Goal: Information Seeking & Learning: Learn about a topic

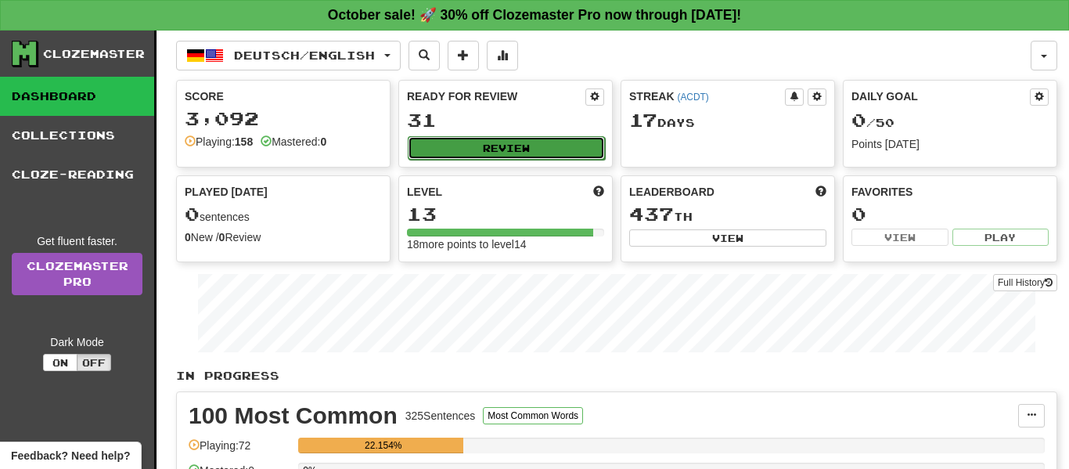
click at [564, 146] on button "Review" at bounding box center [506, 147] width 197 height 23
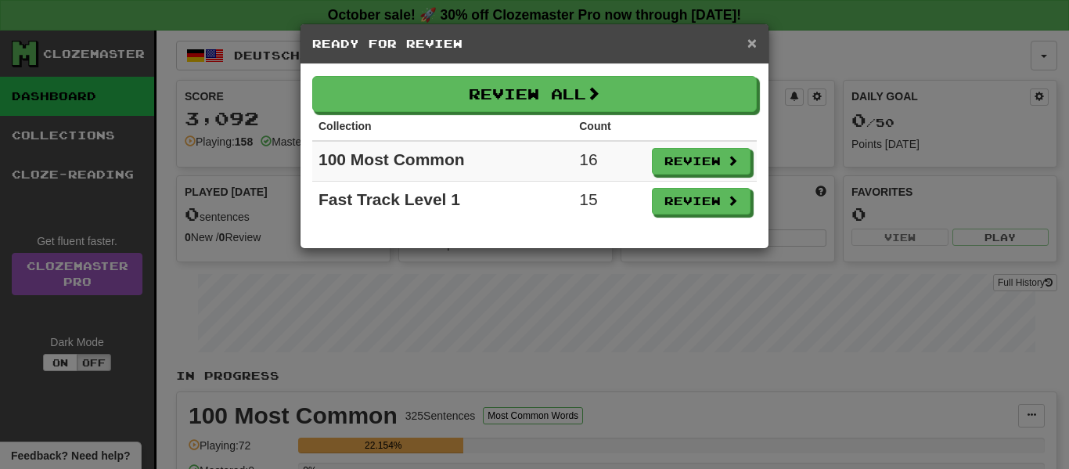
click at [756, 42] on span "×" at bounding box center [751, 43] width 9 height 18
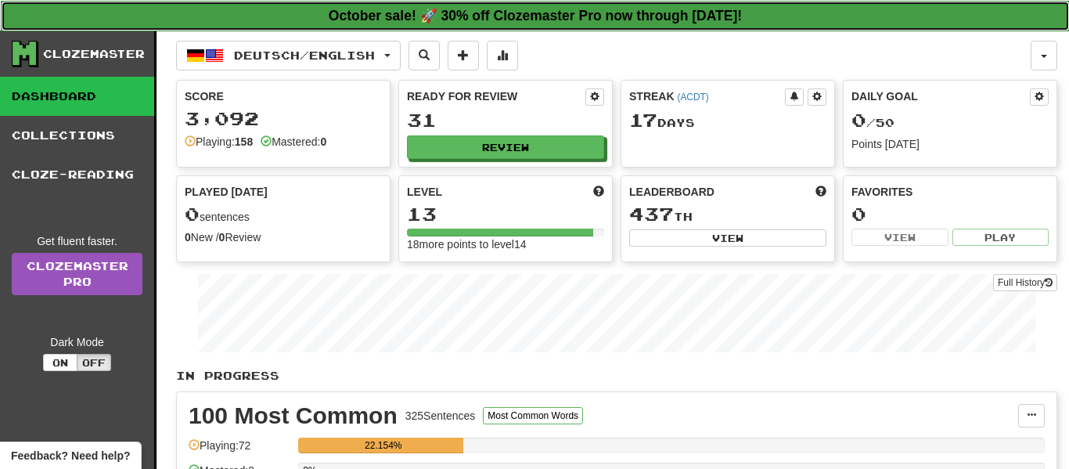
click at [742, 21] on strong "October sale! 🚀 30% off Clozemaster Pro now through [DATE]!" at bounding box center [535, 16] width 413 height 16
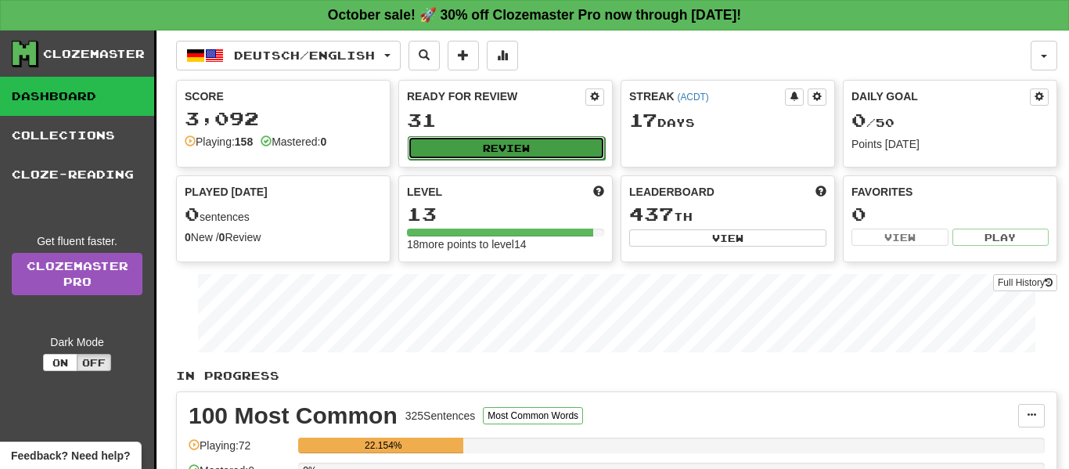
click at [556, 147] on button "Review" at bounding box center [506, 147] width 197 height 23
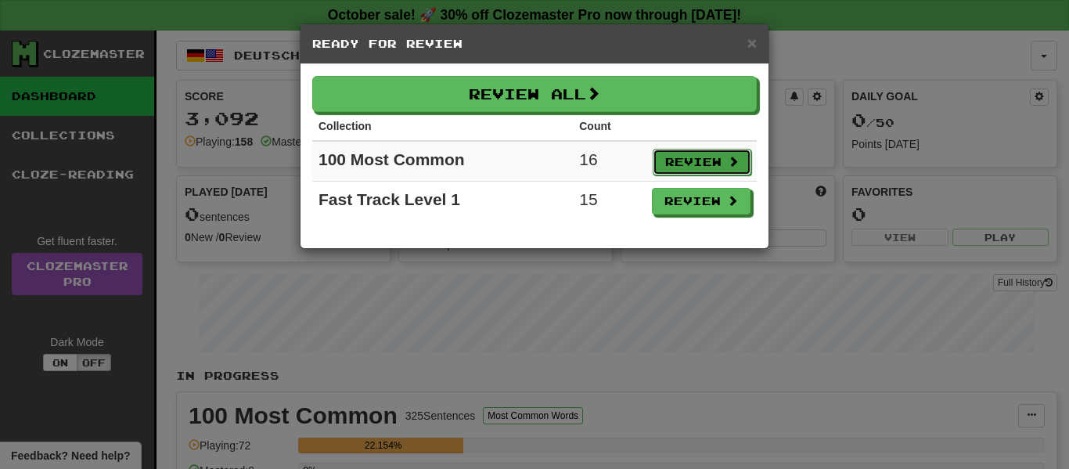
click at [710, 164] on button "Review" at bounding box center [702, 162] width 99 height 27
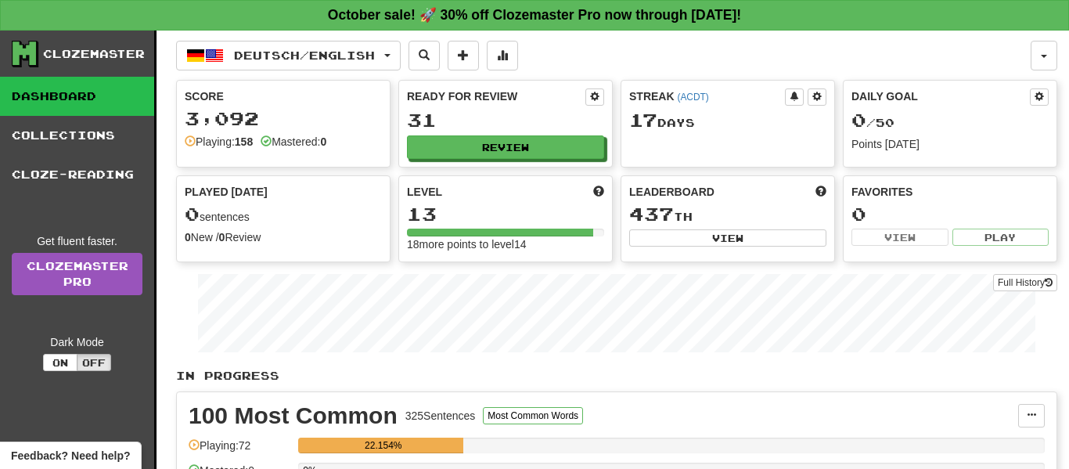
select select "**"
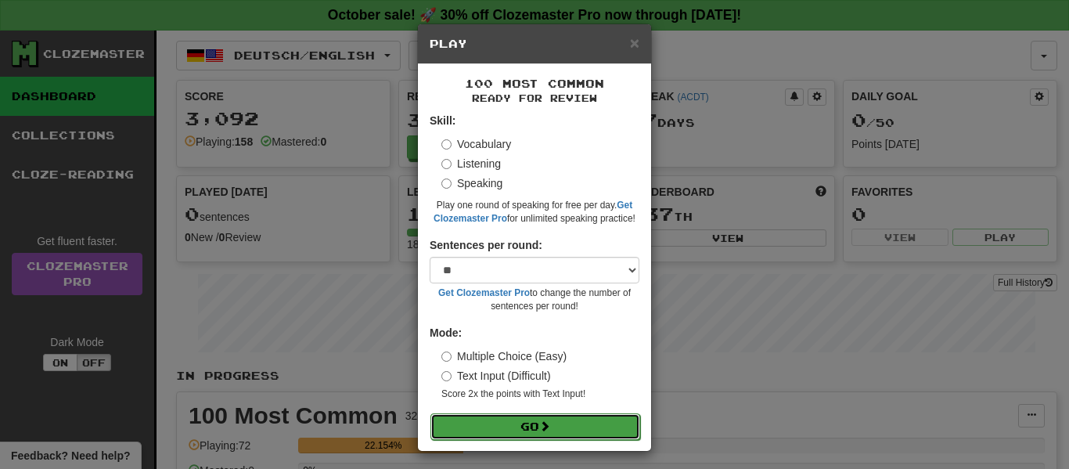
click at [466, 425] on button "Go" at bounding box center [535, 426] width 210 height 27
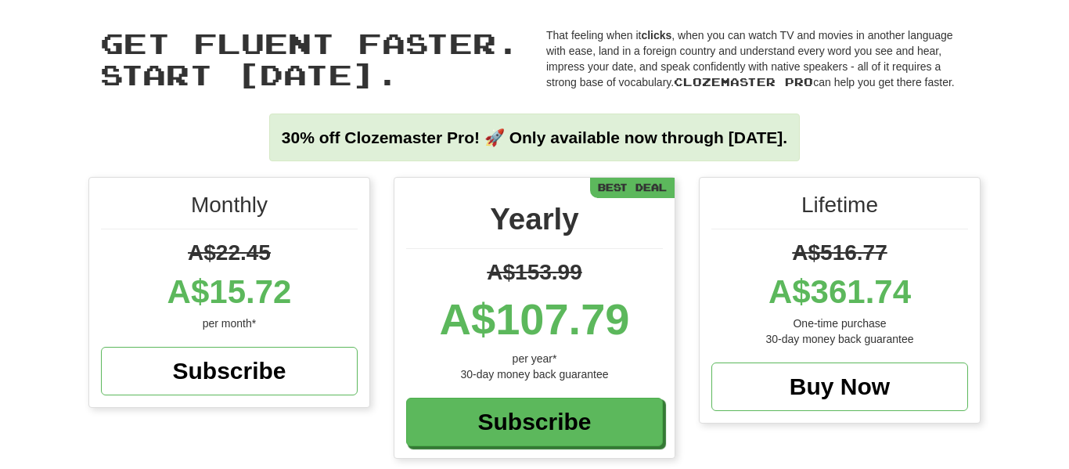
scroll to position [60, 0]
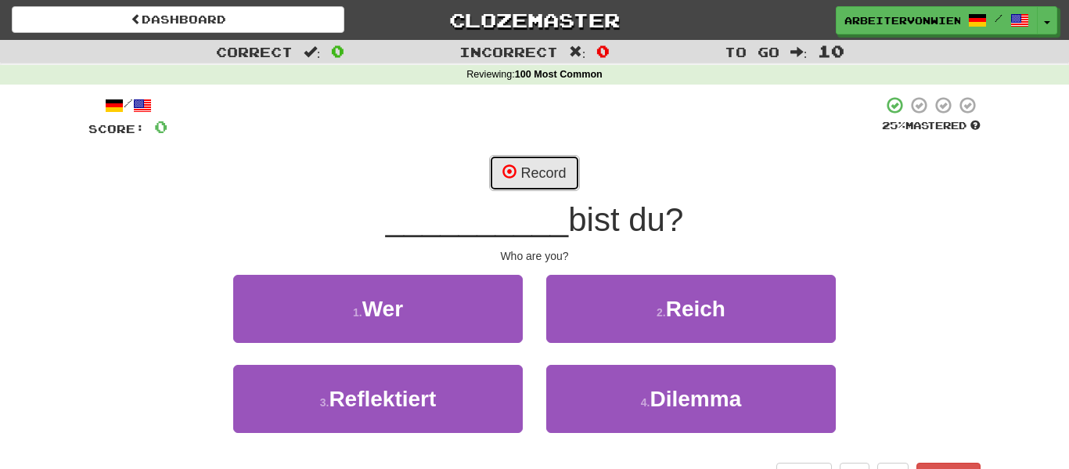
click at [502, 180] on button "Record" at bounding box center [534, 173] width 90 height 36
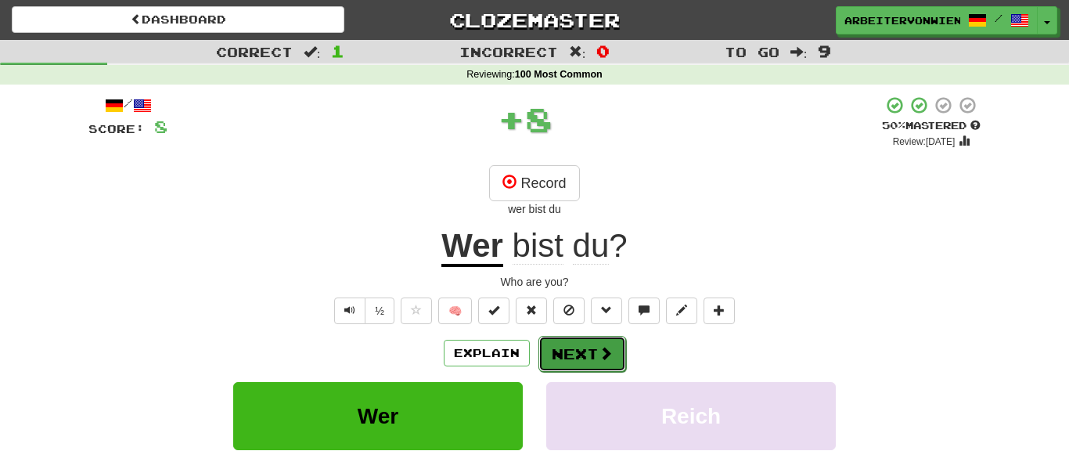
click at [585, 352] on button "Next" at bounding box center [582, 354] width 88 height 36
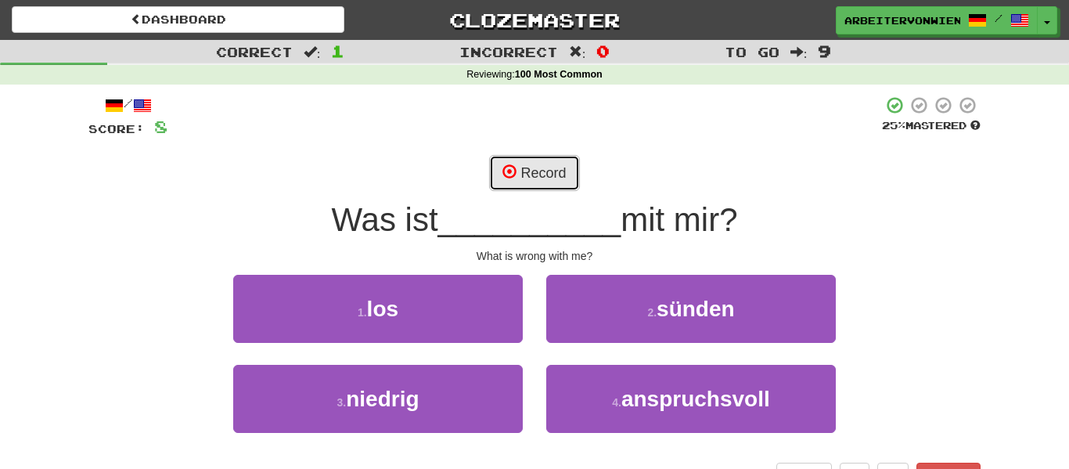
click at [548, 176] on button "Record" at bounding box center [534, 173] width 90 height 36
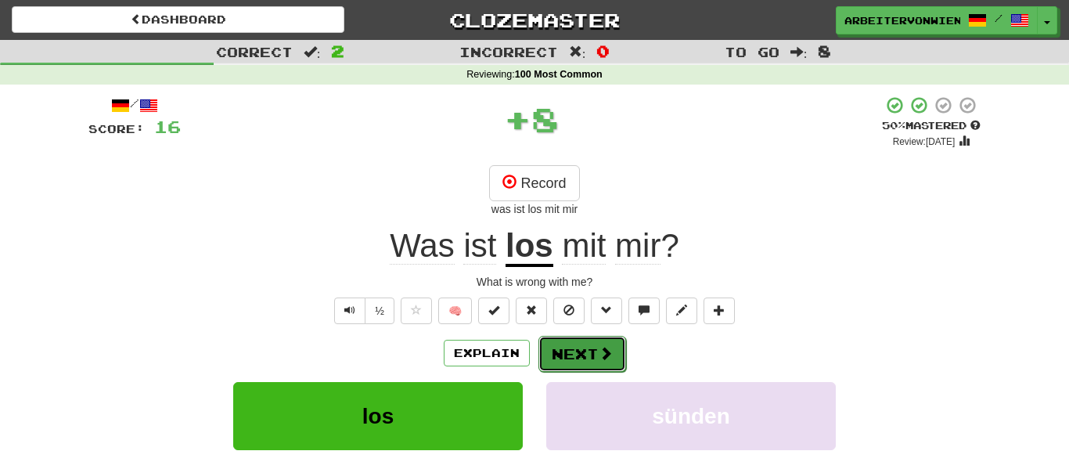
click at [570, 356] on button "Next" at bounding box center [582, 354] width 88 height 36
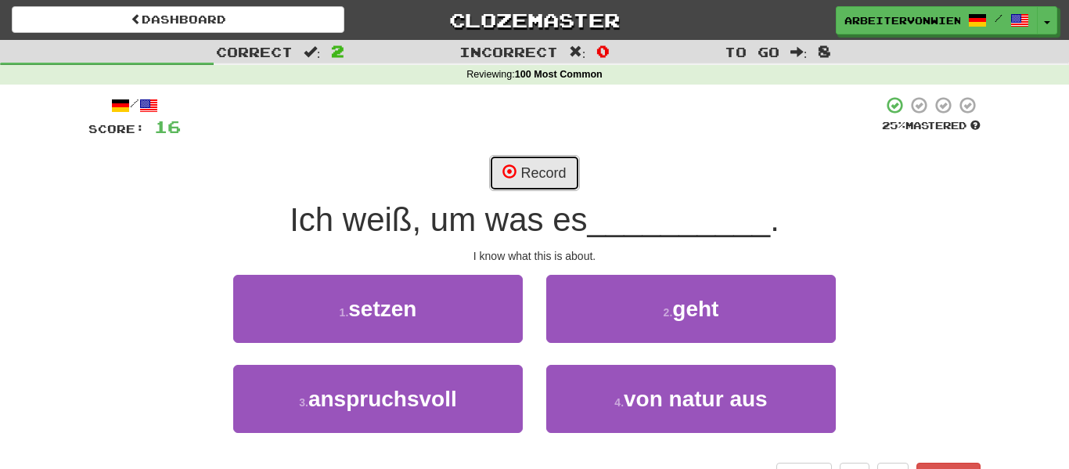
click at [548, 189] on button "Record" at bounding box center [534, 173] width 90 height 36
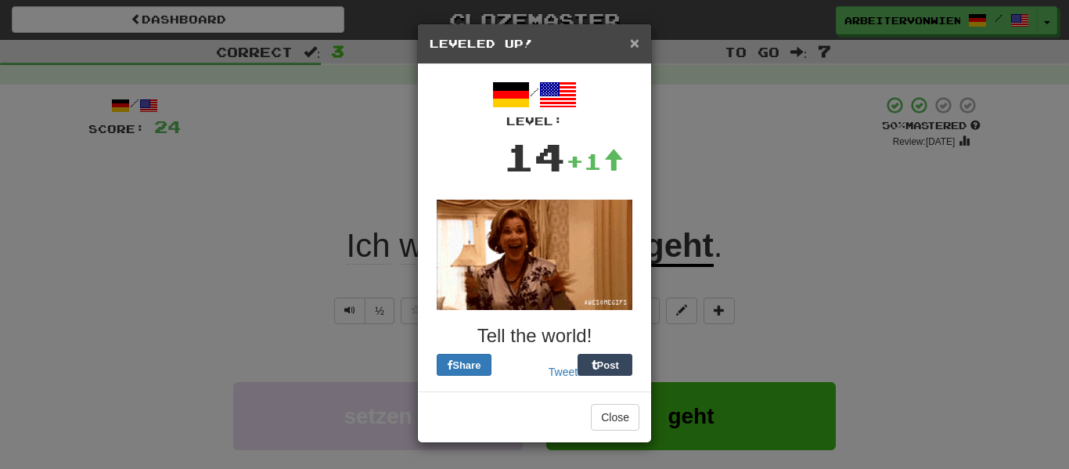
click at [635, 47] on span "×" at bounding box center [634, 43] width 9 height 18
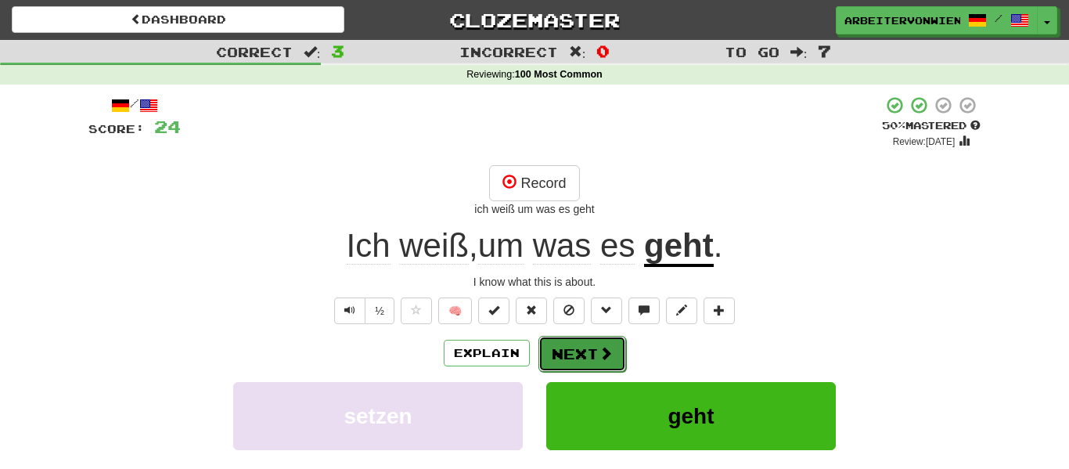
click at [577, 351] on button "Next" at bounding box center [582, 354] width 88 height 36
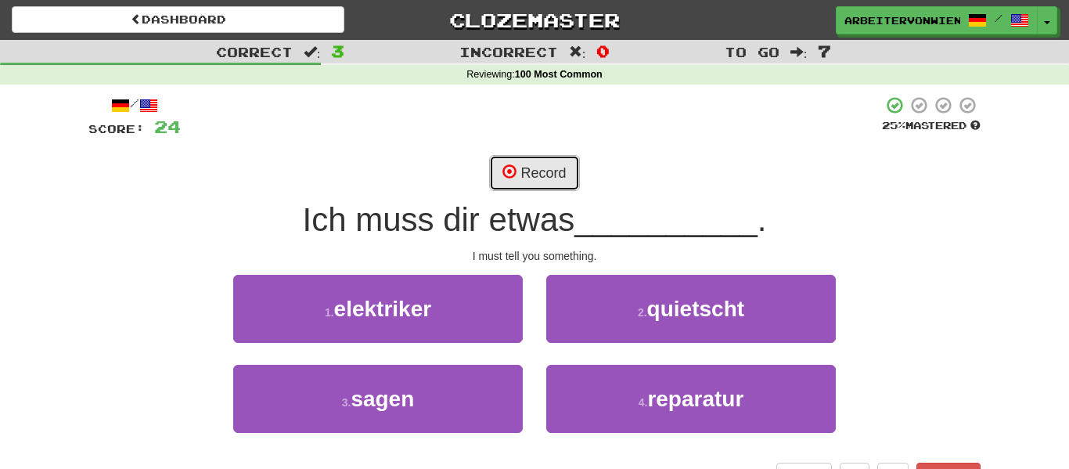
click at [501, 174] on button "Record" at bounding box center [534, 173] width 90 height 36
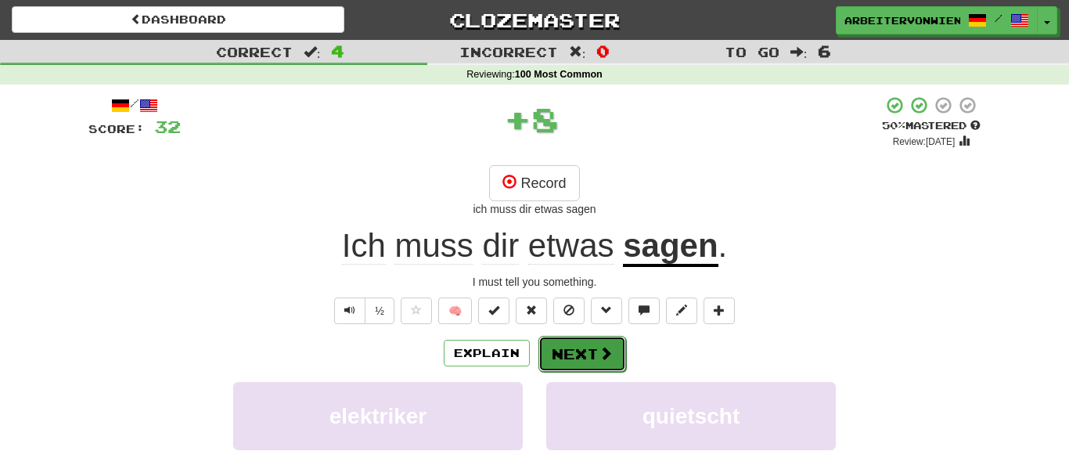
click at [596, 361] on button "Next" at bounding box center [582, 354] width 88 height 36
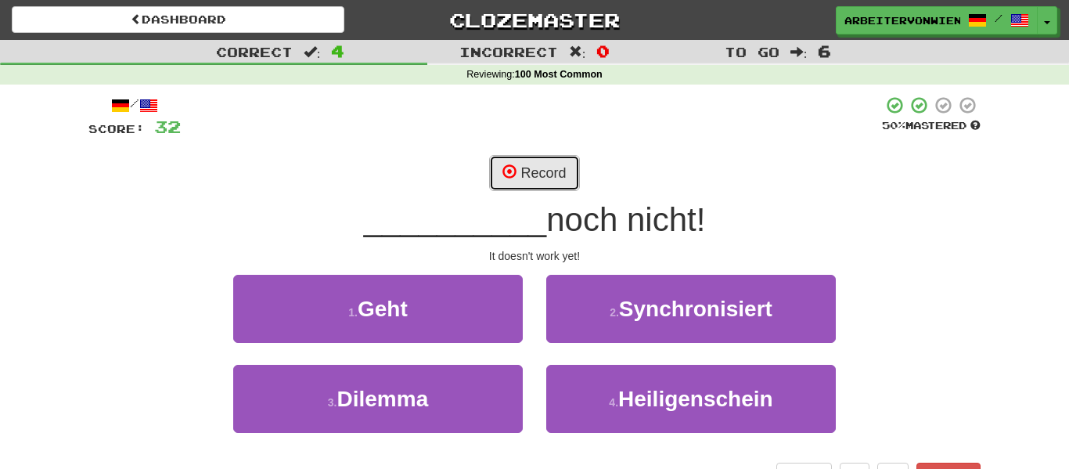
click at [549, 186] on button "Record" at bounding box center [534, 173] width 90 height 36
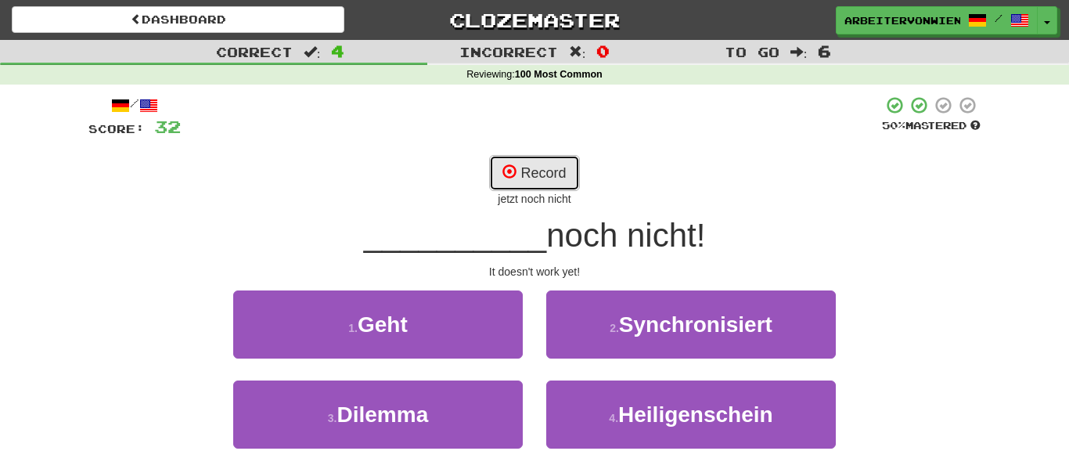
click at [542, 179] on button "Record" at bounding box center [534, 173] width 90 height 36
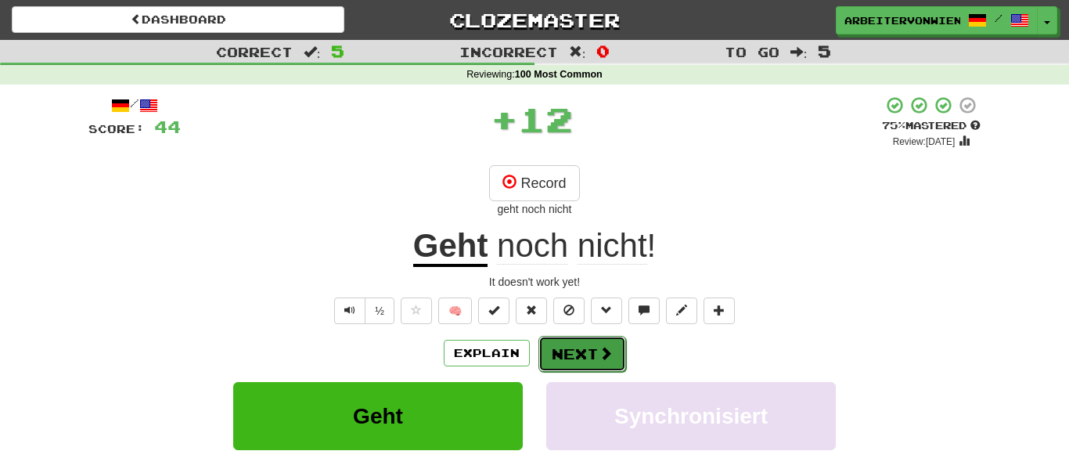
click at [577, 341] on button "Next" at bounding box center [582, 354] width 88 height 36
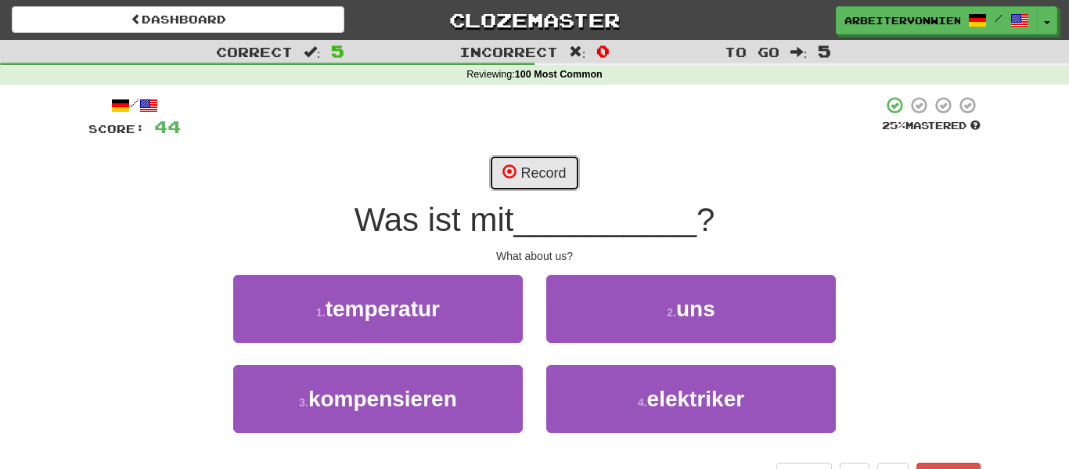
click at [535, 172] on button "Record" at bounding box center [534, 173] width 90 height 36
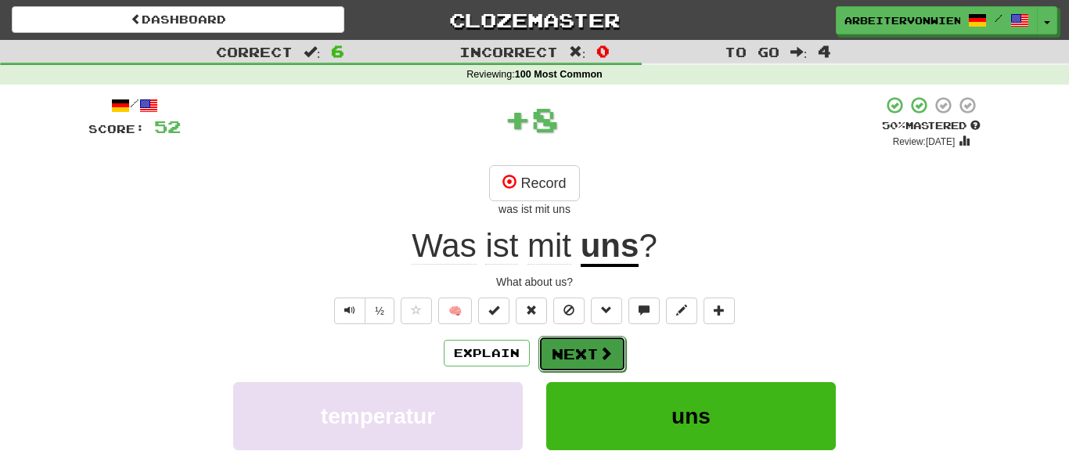
click at [609, 346] on span at bounding box center [606, 353] width 14 height 14
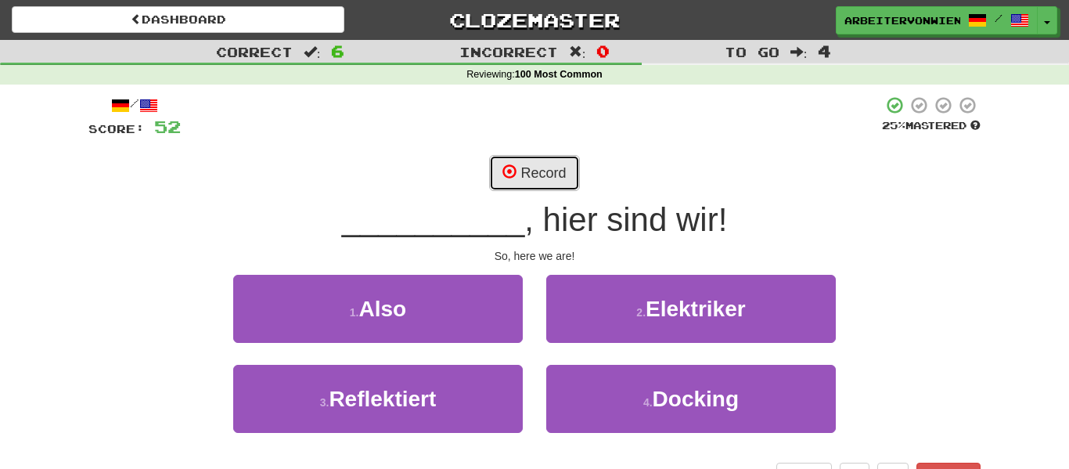
click at [543, 184] on button "Record" at bounding box center [534, 173] width 90 height 36
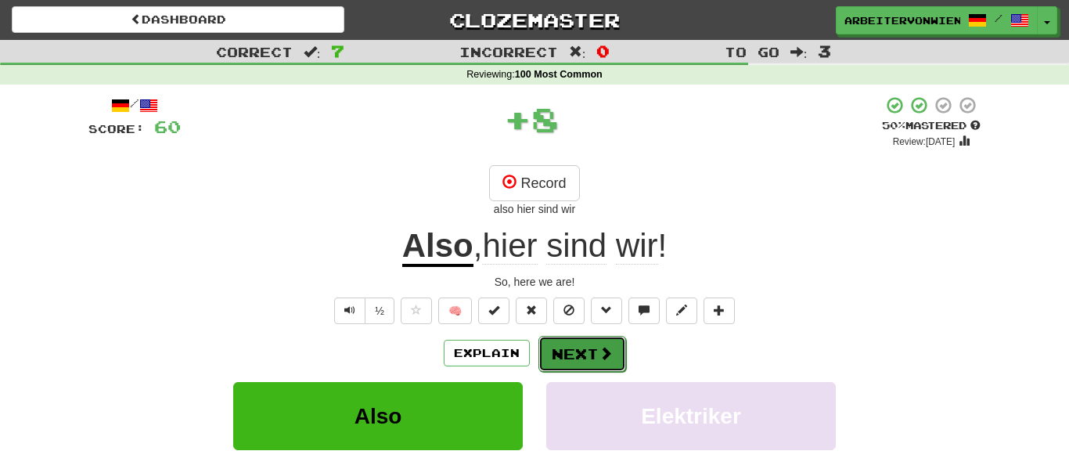
click at [584, 362] on button "Next" at bounding box center [582, 354] width 88 height 36
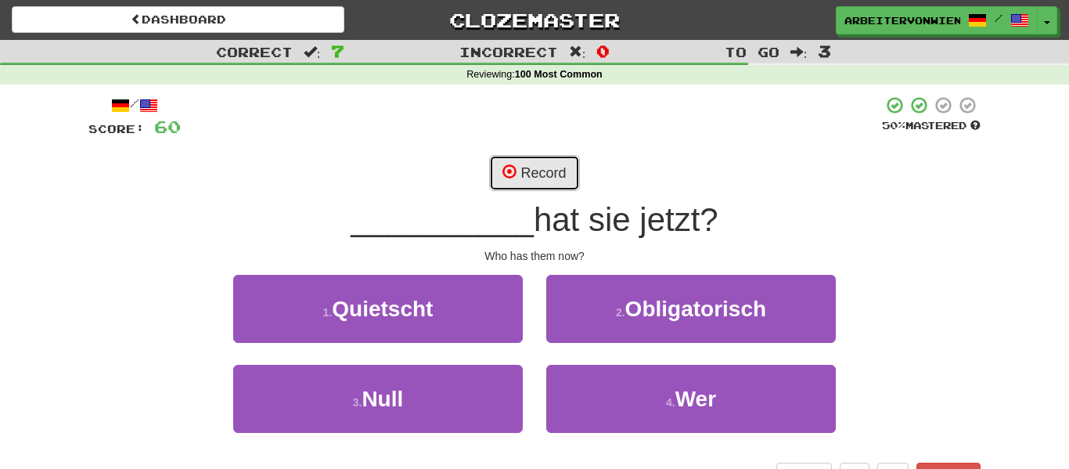
click at [563, 156] on button "Record" at bounding box center [534, 173] width 90 height 36
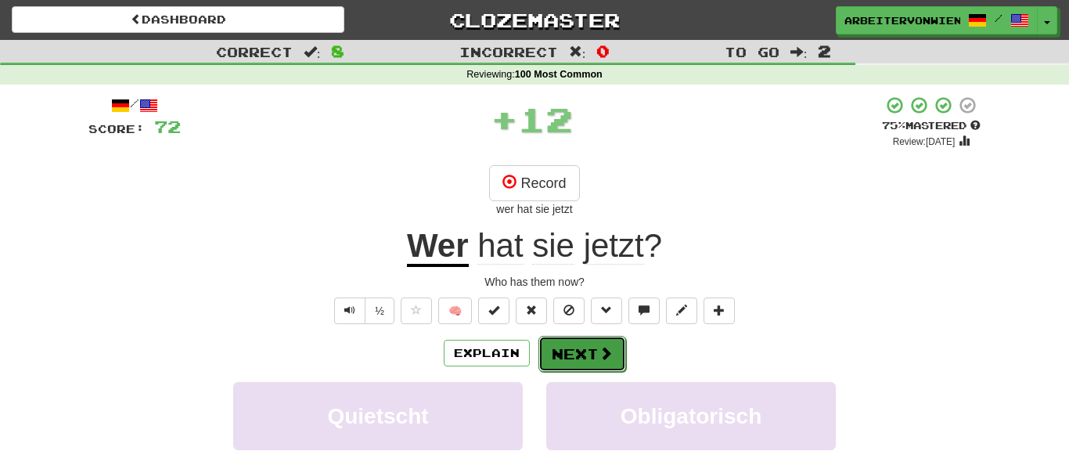
click at [584, 353] on button "Next" at bounding box center [582, 354] width 88 height 36
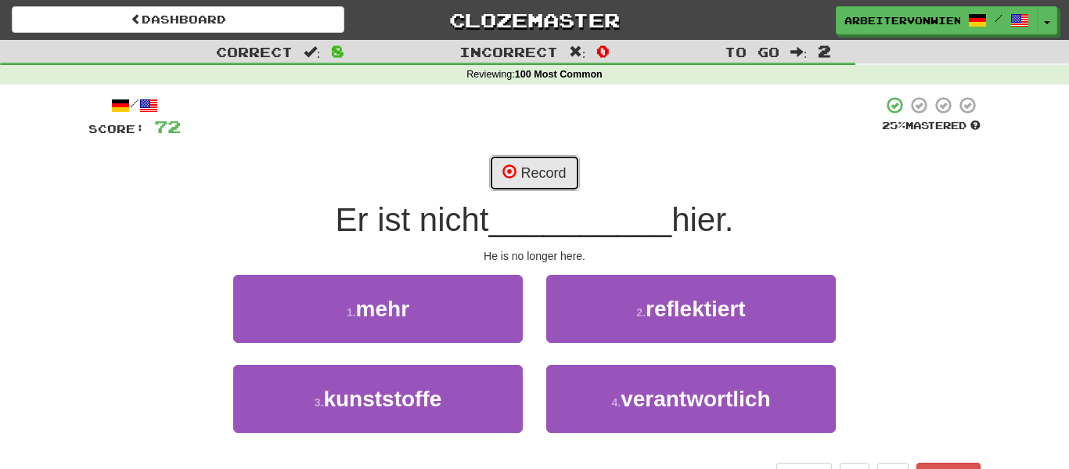
click at [543, 189] on button "Record" at bounding box center [534, 173] width 90 height 36
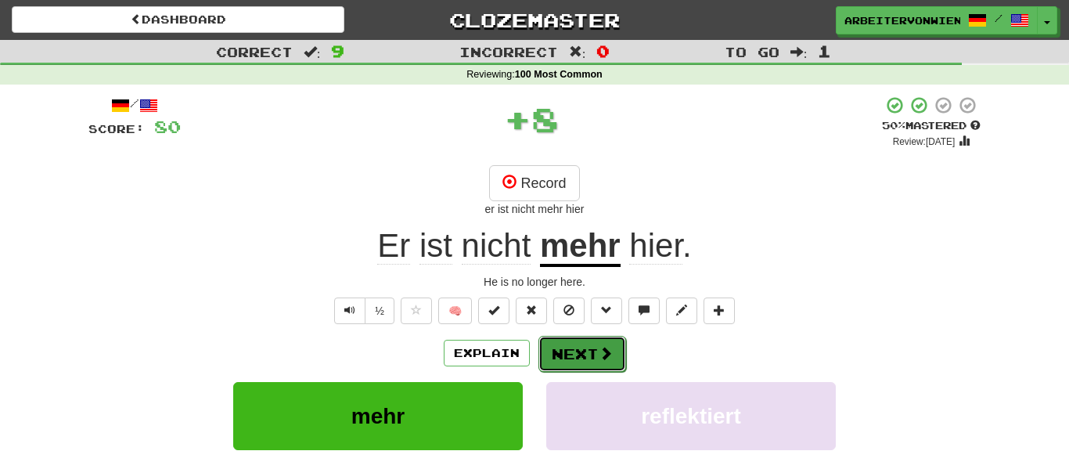
click at [592, 353] on button "Next" at bounding box center [582, 354] width 88 height 36
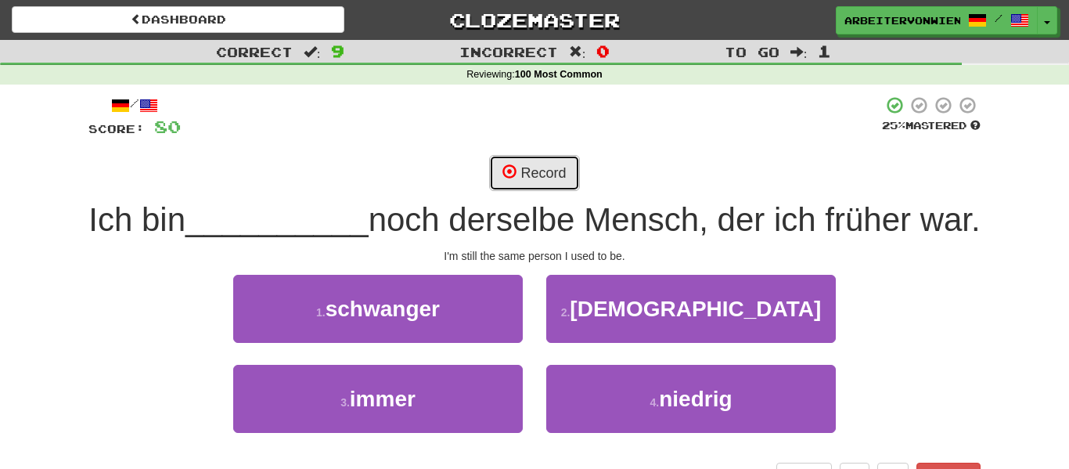
click at [545, 160] on button "Record" at bounding box center [534, 173] width 90 height 36
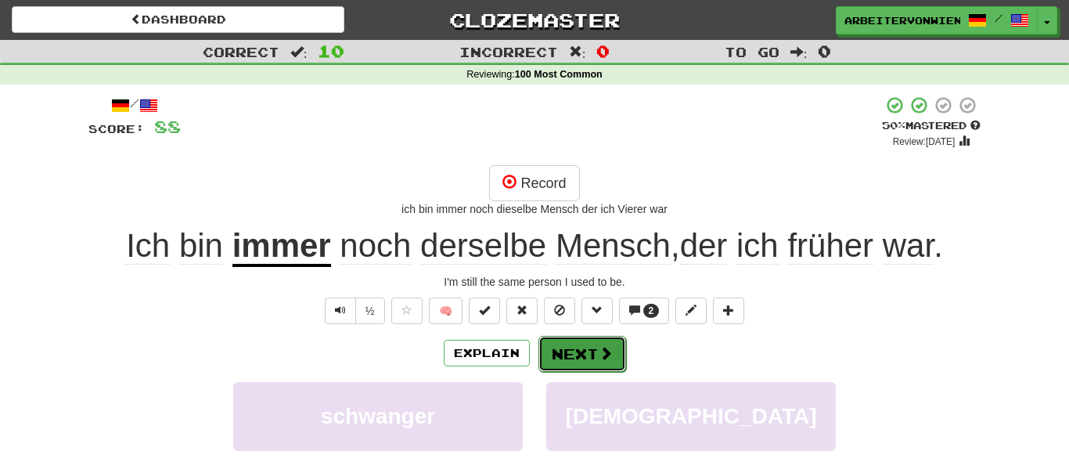
click at [601, 348] on span at bounding box center [606, 353] width 14 height 14
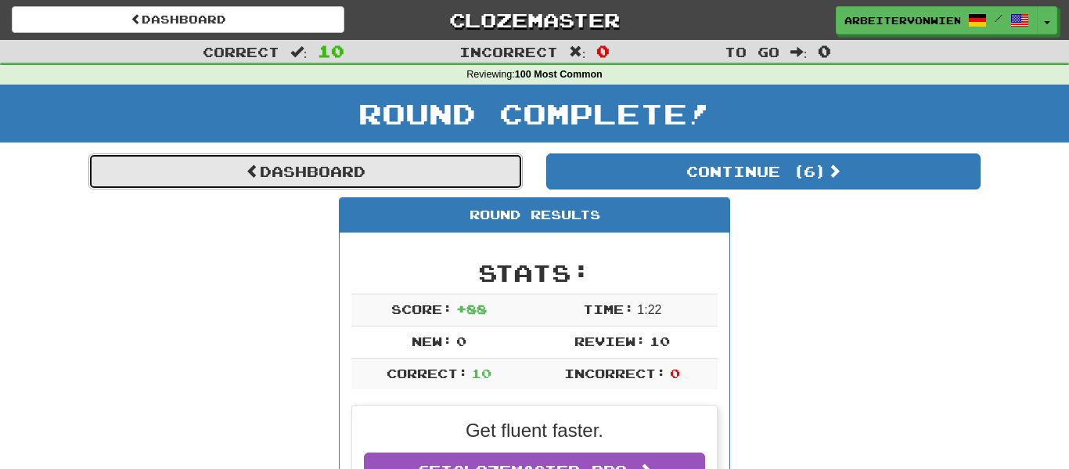
click at [480, 180] on link "Dashboard" at bounding box center [305, 171] width 434 height 36
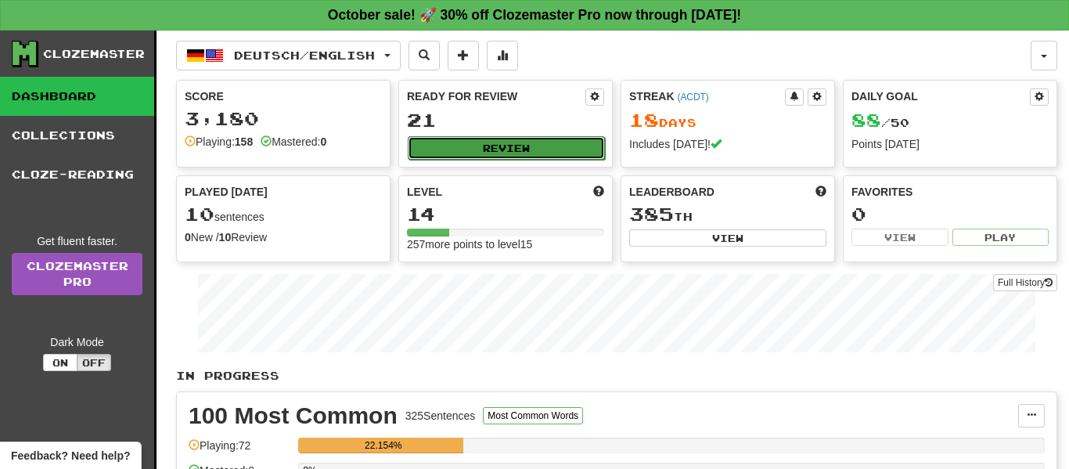
click at [539, 142] on button "Review" at bounding box center [506, 147] width 197 height 23
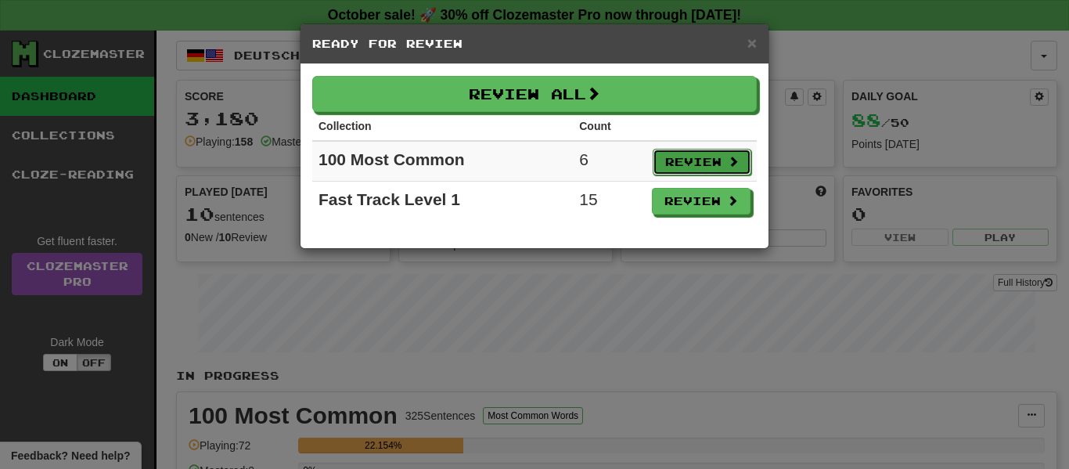
click at [659, 153] on button "Review" at bounding box center [702, 162] width 99 height 27
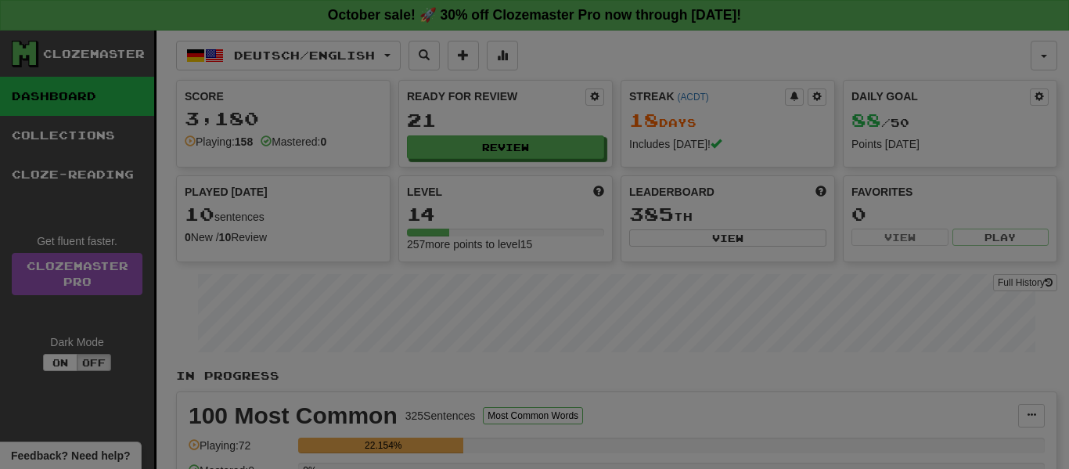
select select "**"
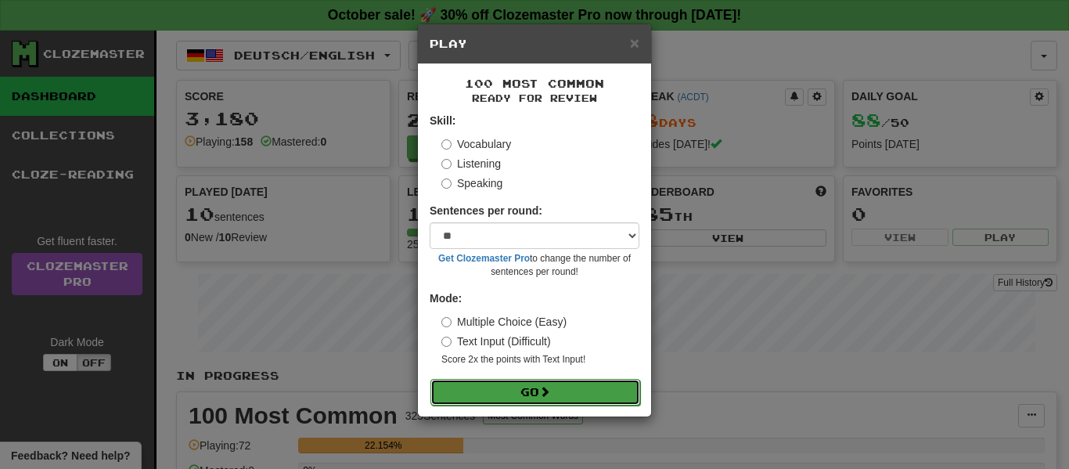
click at [473, 394] on button "Go" at bounding box center [535, 392] width 210 height 27
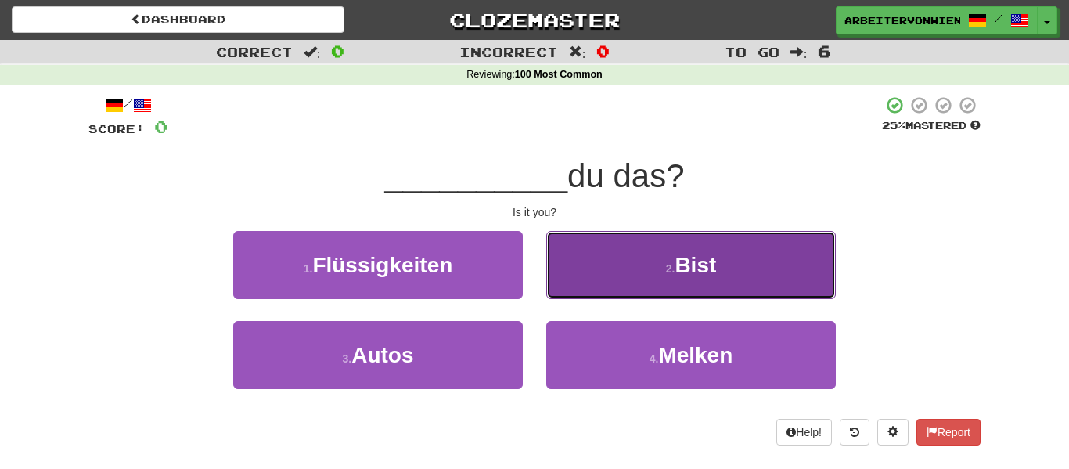
click at [639, 263] on button "2 . Bist" at bounding box center [691, 265] width 290 height 68
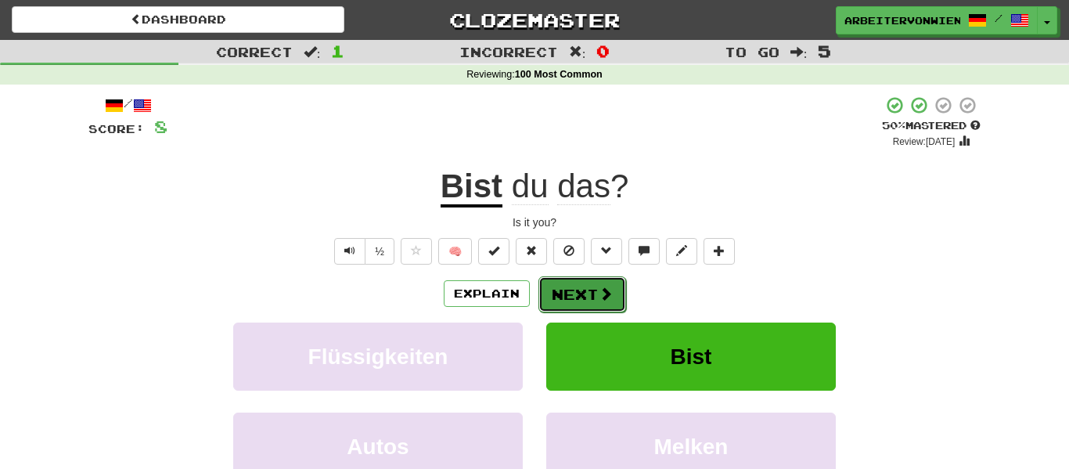
click at [590, 291] on button "Next" at bounding box center [582, 294] width 88 height 36
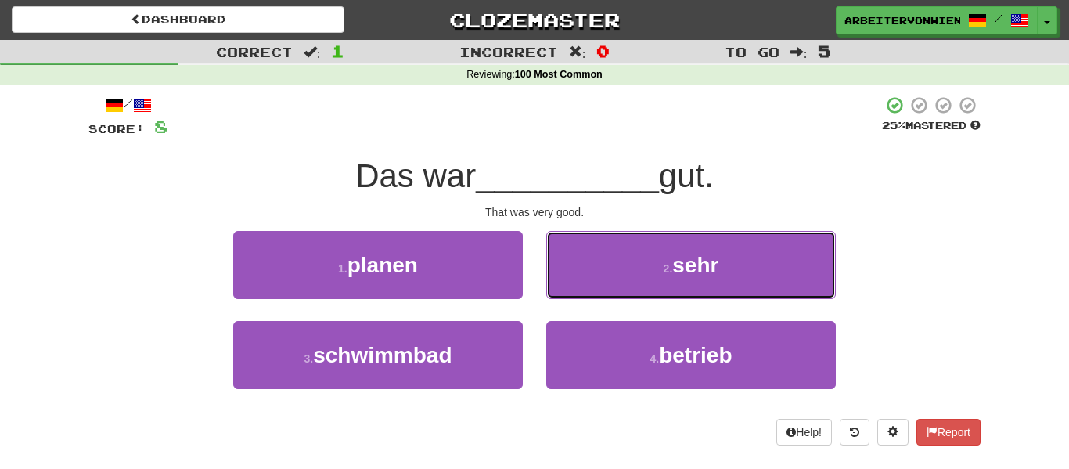
click at [590, 291] on button "2 . sehr" at bounding box center [691, 265] width 290 height 68
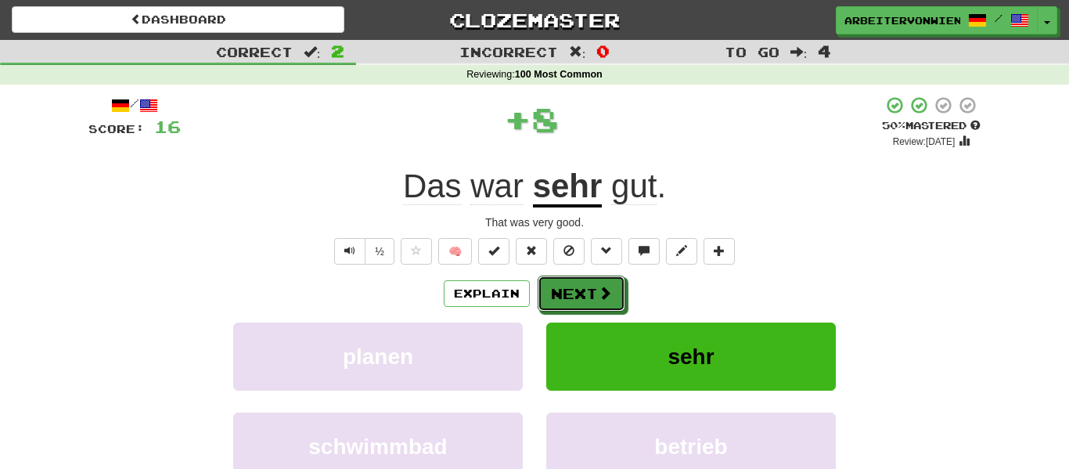
click at [590, 291] on button "Next" at bounding box center [582, 293] width 88 height 36
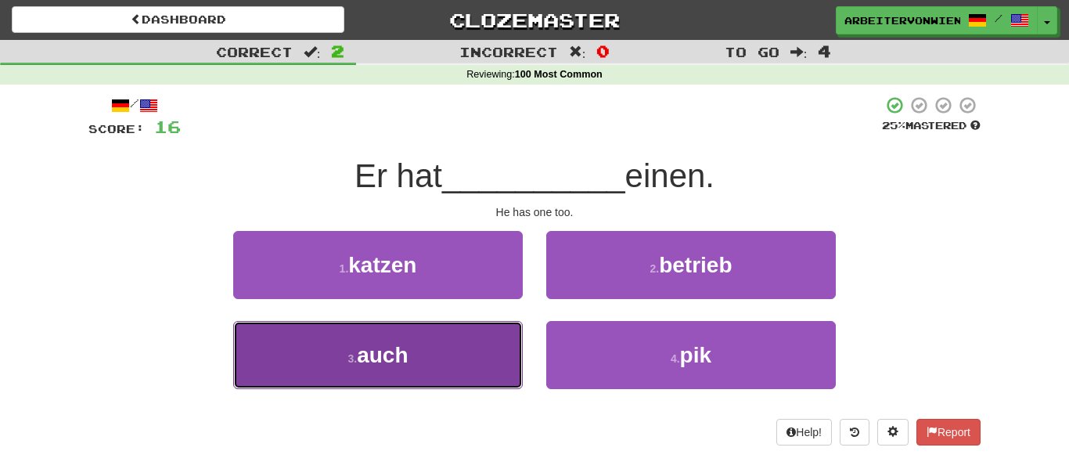
click at [493, 338] on button "3 . auch" at bounding box center [378, 355] width 290 height 68
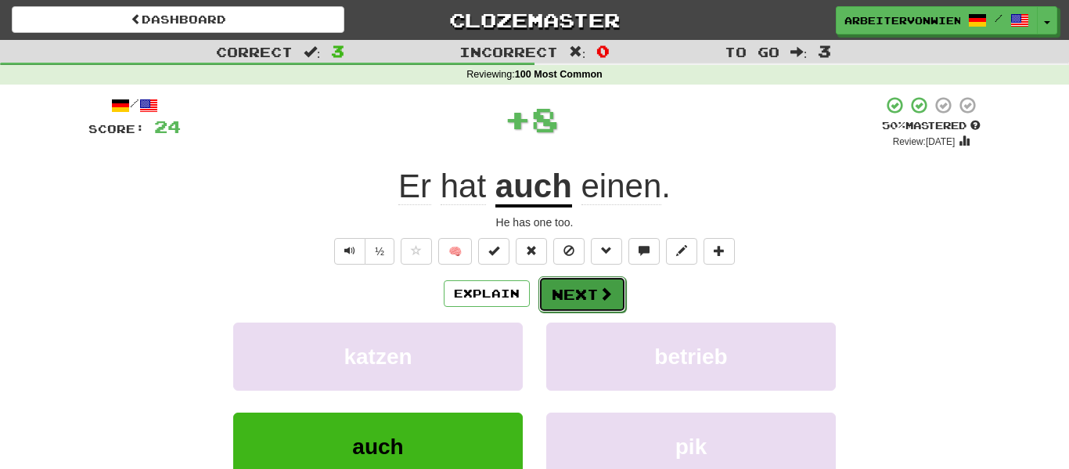
click at [566, 282] on button "Next" at bounding box center [582, 294] width 88 height 36
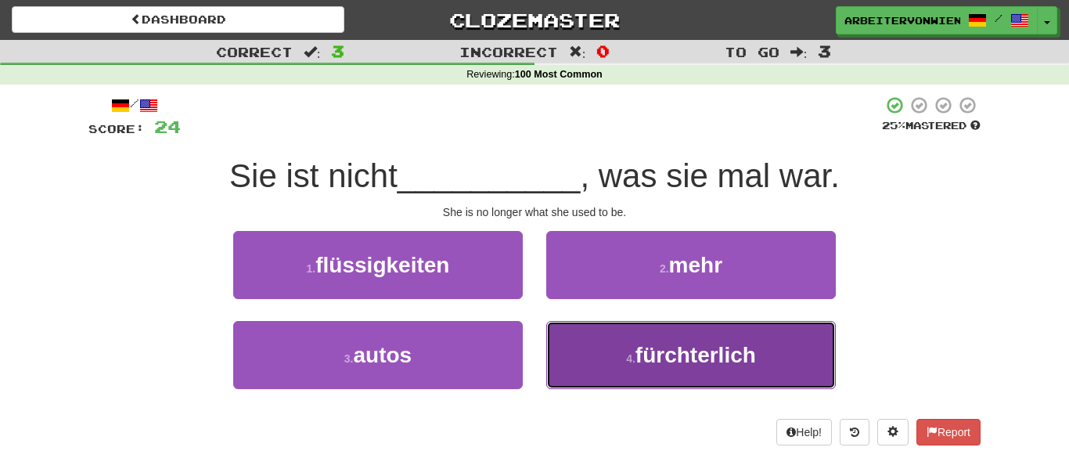
click at [570, 336] on button "4 . fürchterlich" at bounding box center [691, 355] width 290 height 68
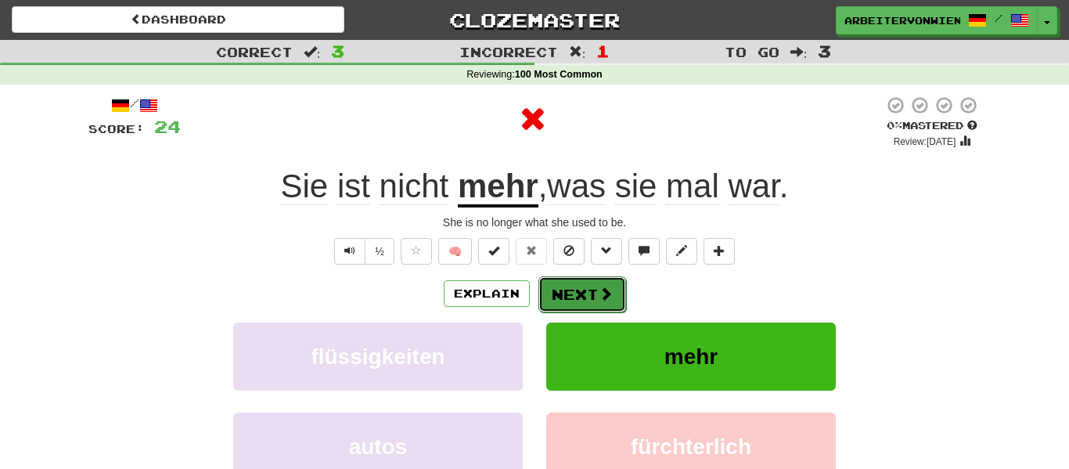
click at [572, 297] on button "Next" at bounding box center [582, 294] width 88 height 36
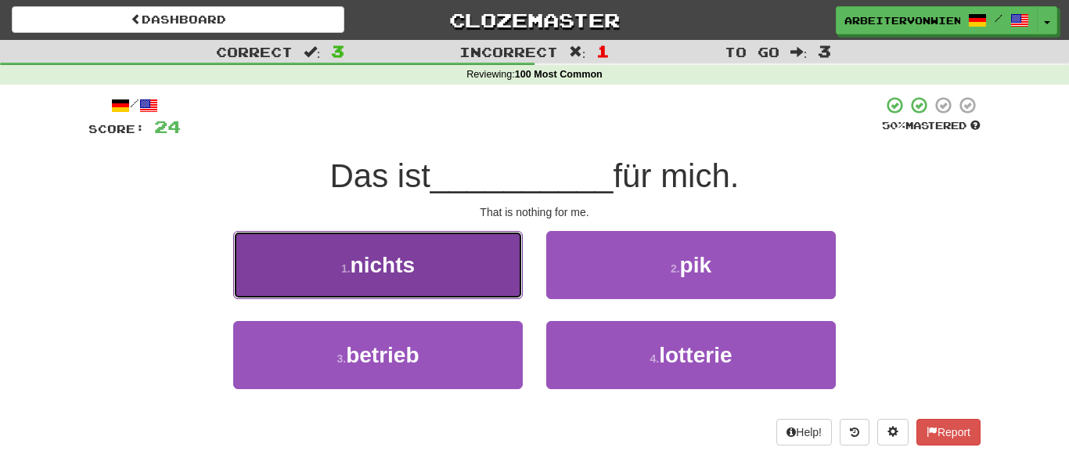
click at [502, 293] on button "1 . nichts" at bounding box center [378, 265] width 290 height 68
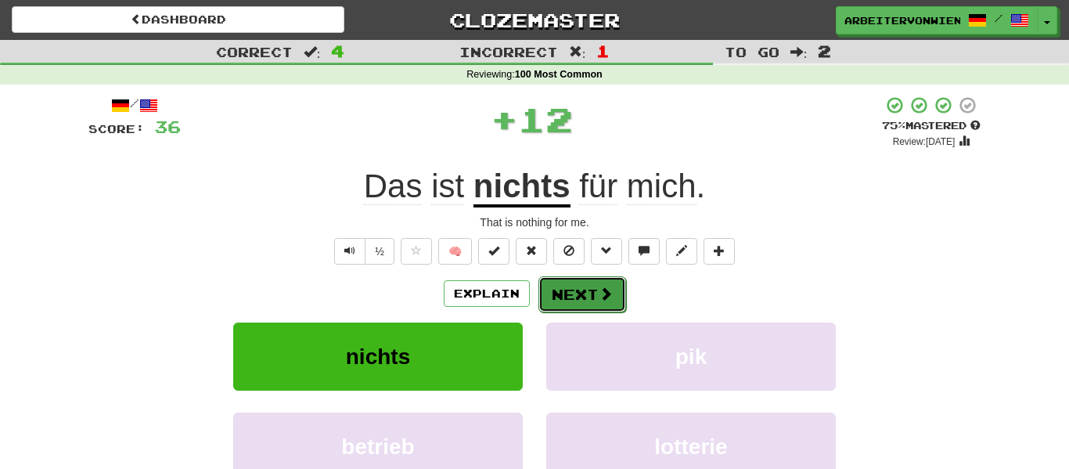
click at [576, 286] on button "Next" at bounding box center [582, 294] width 88 height 36
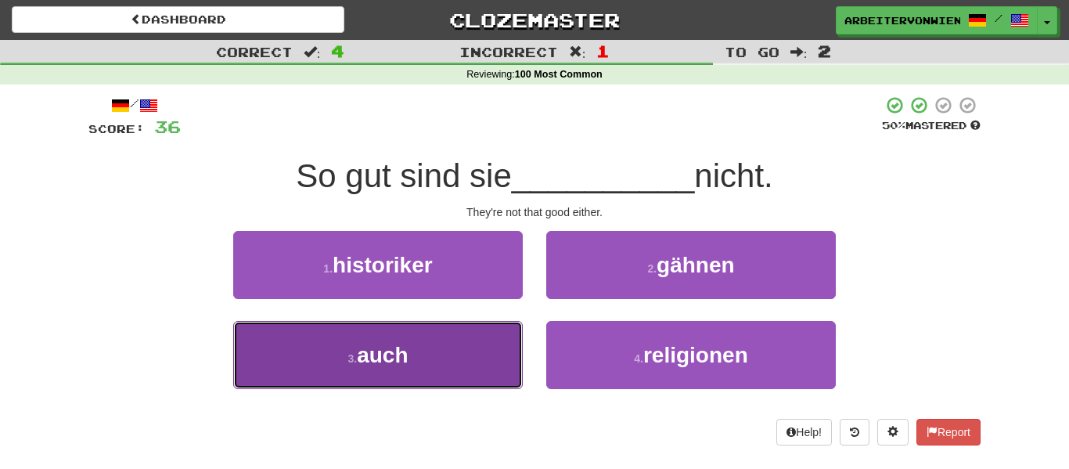
click at [520, 337] on button "3 . auch" at bounding box center [378, 355] width 290 height 68
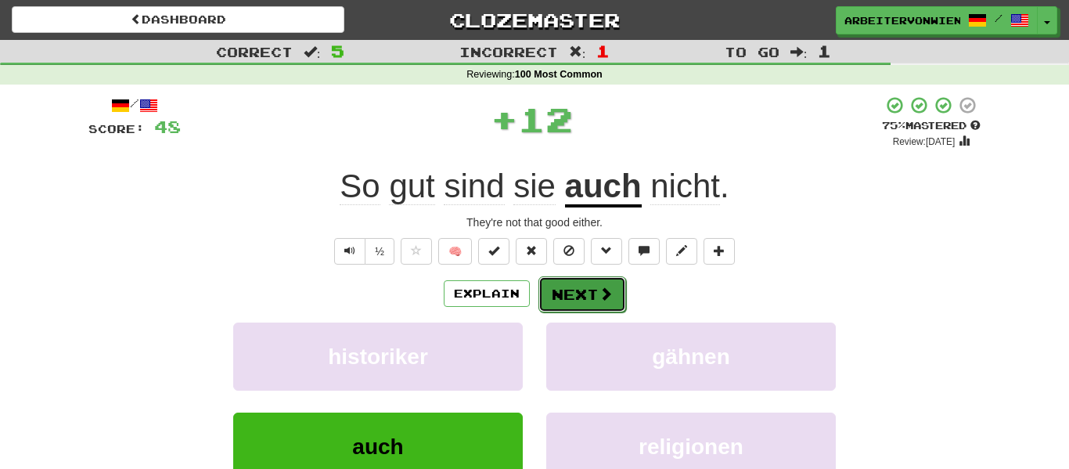
click at [581, 285] on button "Next" at bounding box center [582, 294] width 88 height 36
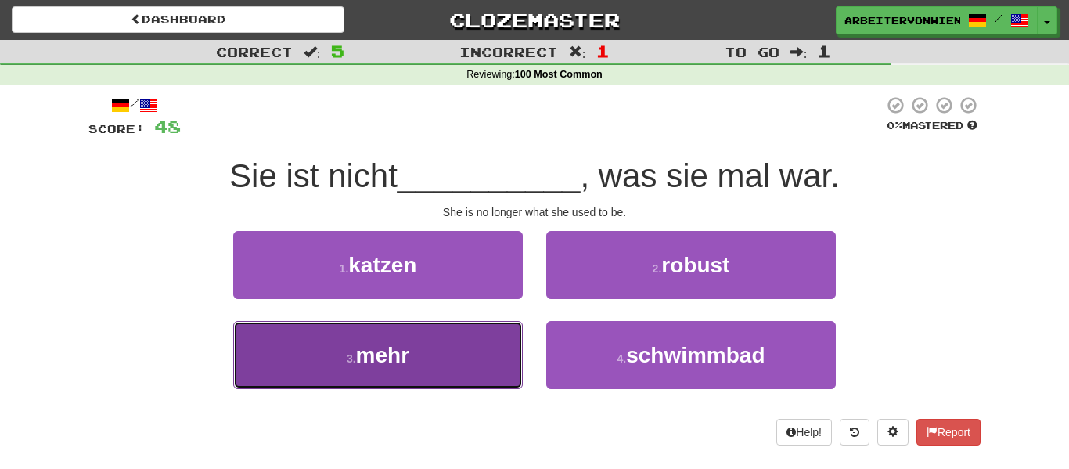
click at [482, 324] on button "3 . mehr" at bounding box center [378, 355] width 290 height 68
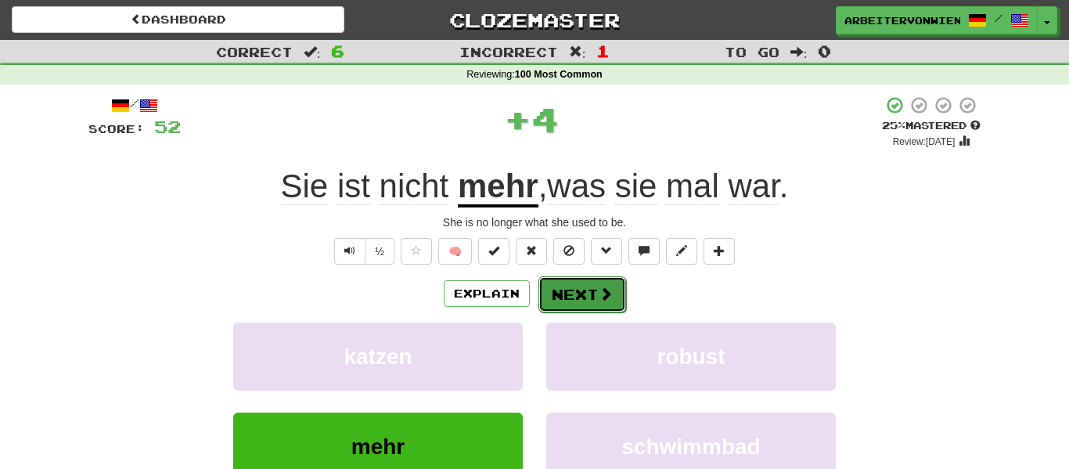
click at [588, 286] on button "Next" at bounding box center [582, 294] width 88 height 36
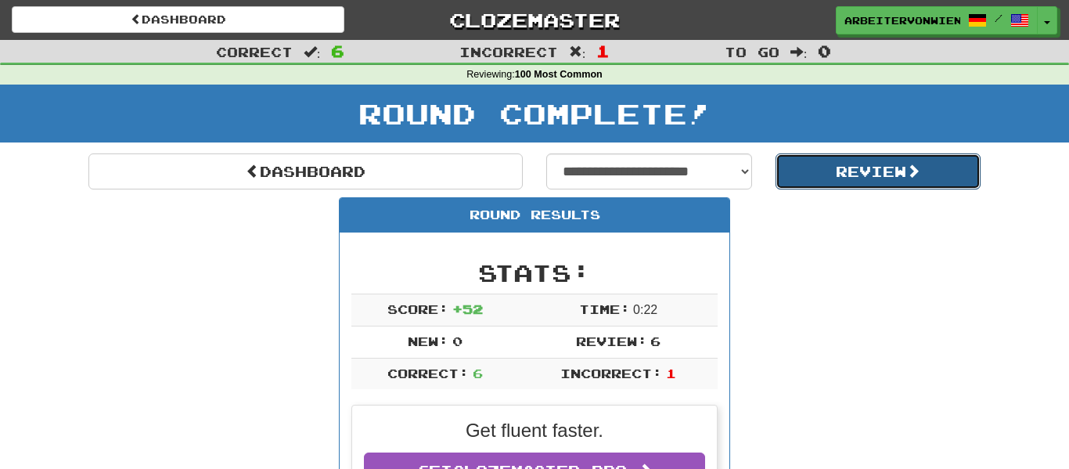
click at [823, 173] on button "Review" at bounding box center [878, 171] width 206 height 36
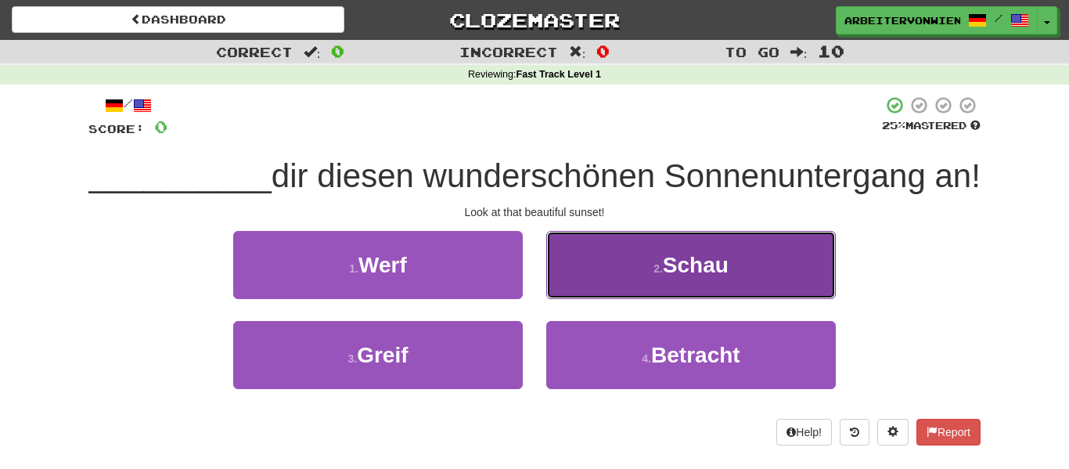
click at [574, 243] on button "2 . Schau" at bounding box center [691, 265] width 290 height 68
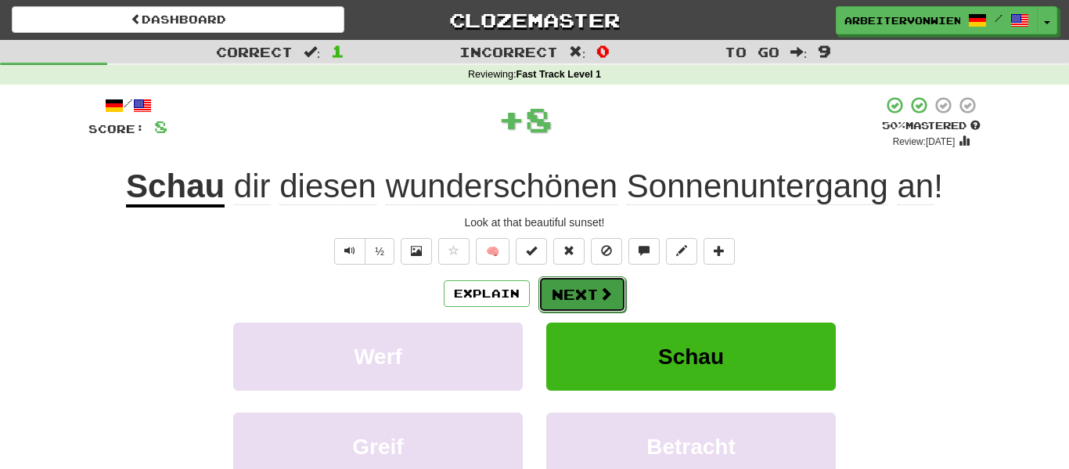
click at [574, 291] on button "Next" at bounding box center [582, 294] width 88 height 36
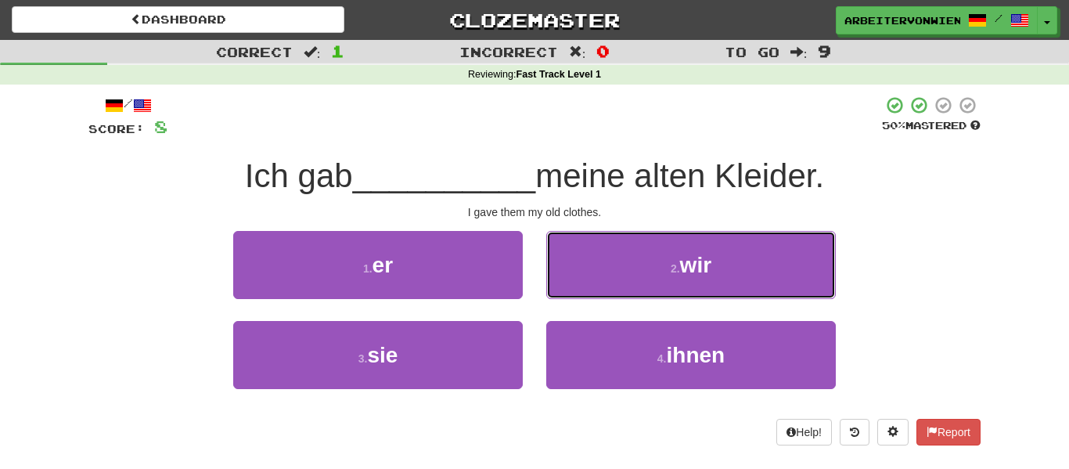
click at [574, 291] on button "2 . wir" at bounding box center [691, 265] width 290 height 68
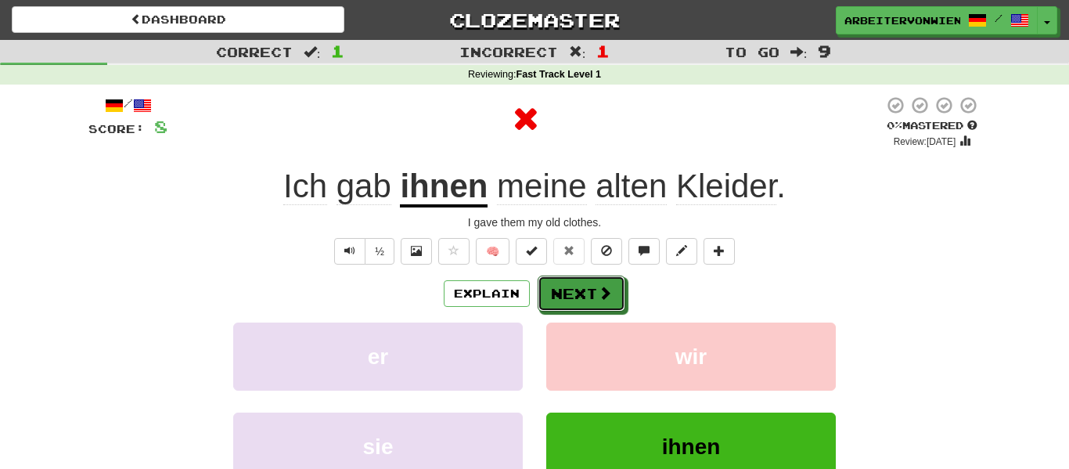
click at [574, 291] on button "Next" at bounding box center [582, 293] width 88 height 36
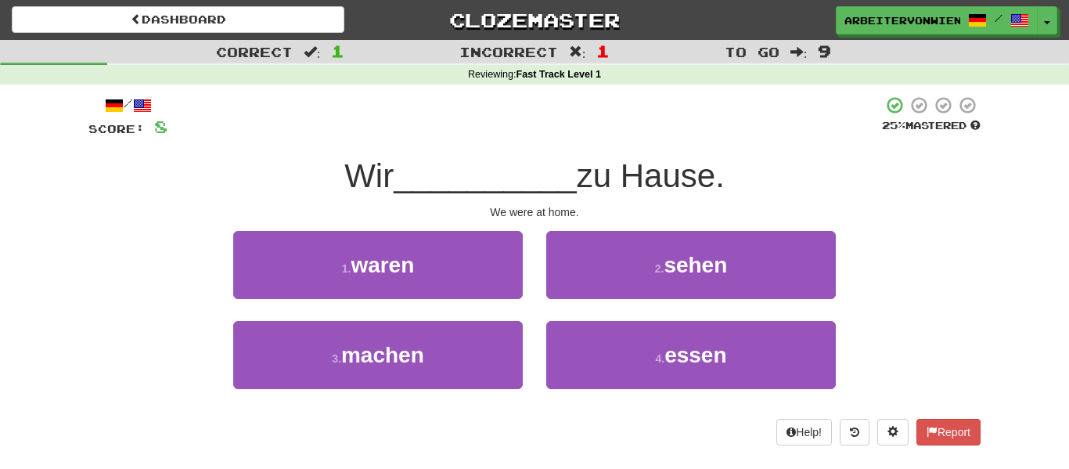
click at [499, 304] on div "1 . waren" at bounding box center [377, 276] width 313 height 90
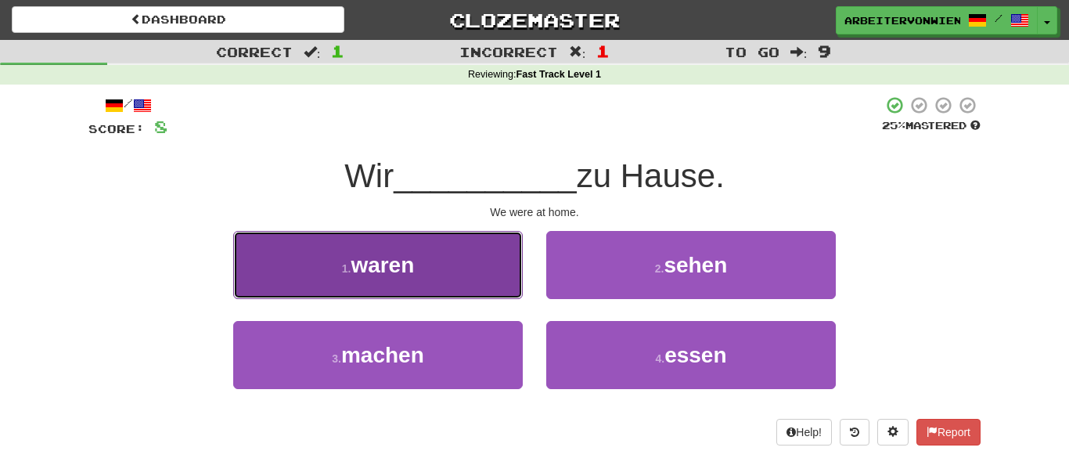
click at [495, 295] on button "1 . waren" at bounding box center [378, 265] width 290 height 68
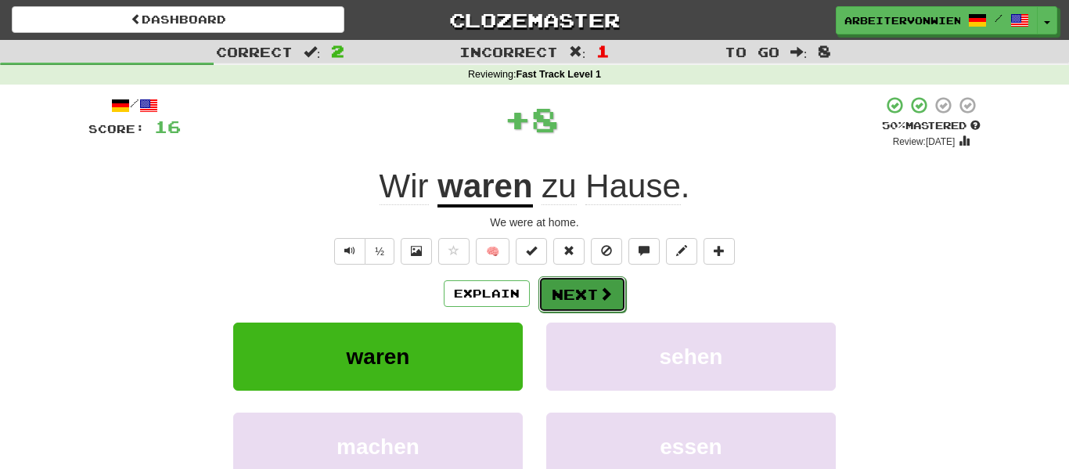
click at [582, 291] on button "Next" at bounding box center [582, 294] width 88 height 36
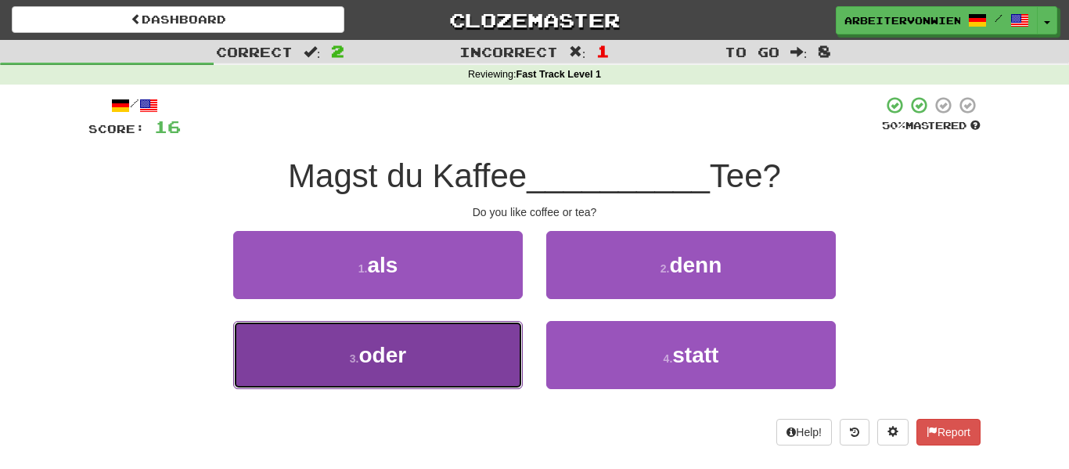
click at [509, 350] on button "3 . oder" at bounding box center [378, 355] width 290 height 68
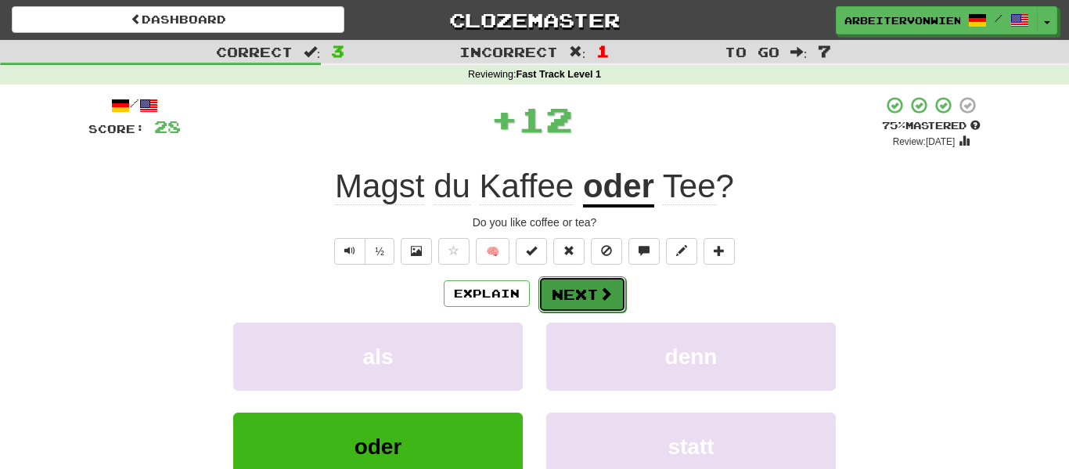
click at [574, 301] on button "Next" at bounding box center [582, 294] width 88 height 36
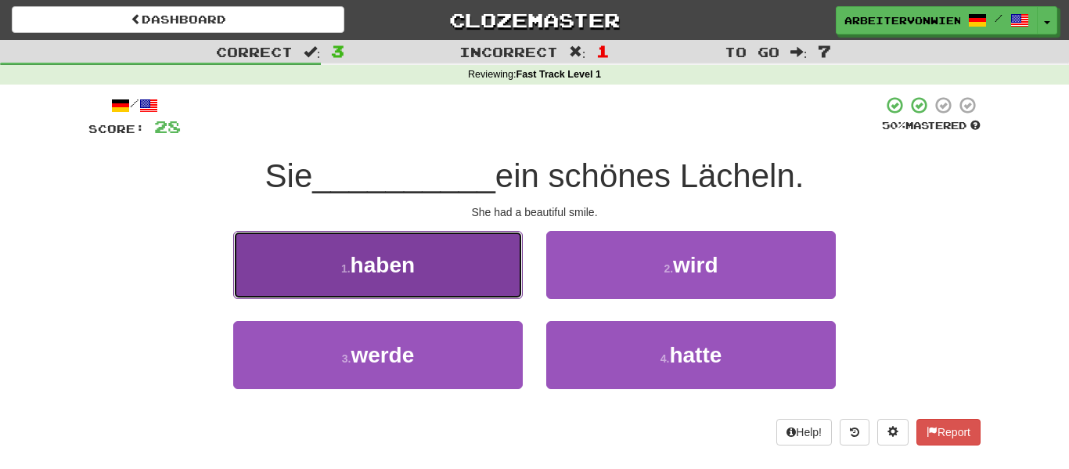
click at [485, 252] on button "1 . haben" at bounding box center [378, 265] width 290 height 68
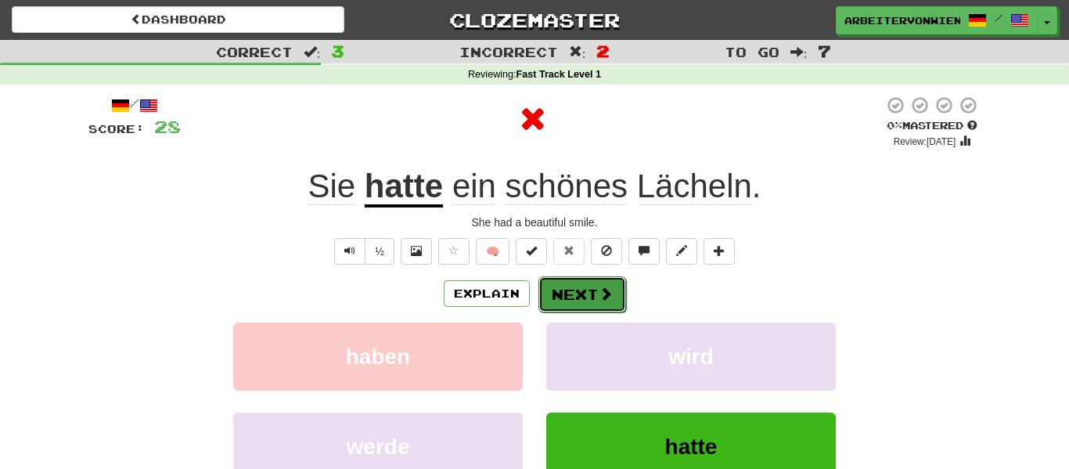
click at [557, 289] on button "Next" at bounding box center [582, 294] width 88 height 36
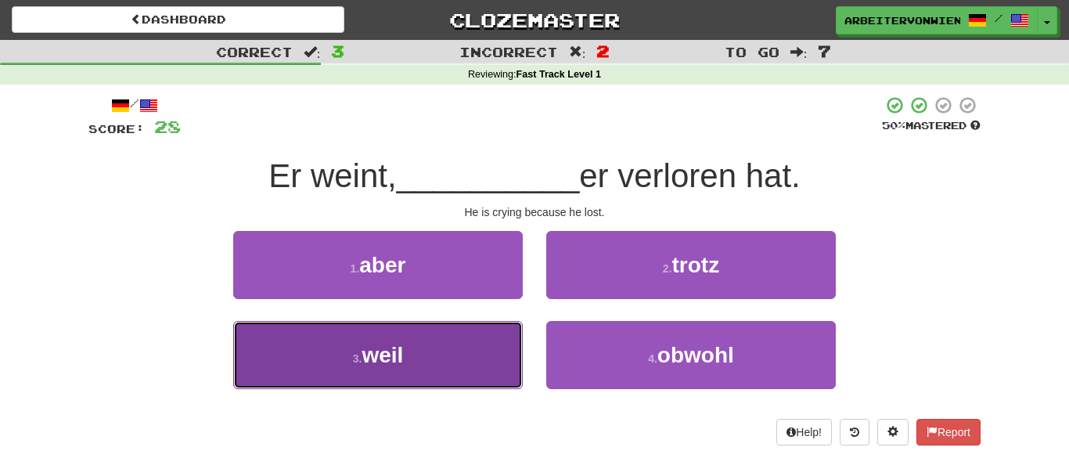
click at [511, 343] on button "3 . [PERSON_NAME]" at bounding box center [378, 355] width 290 height 68
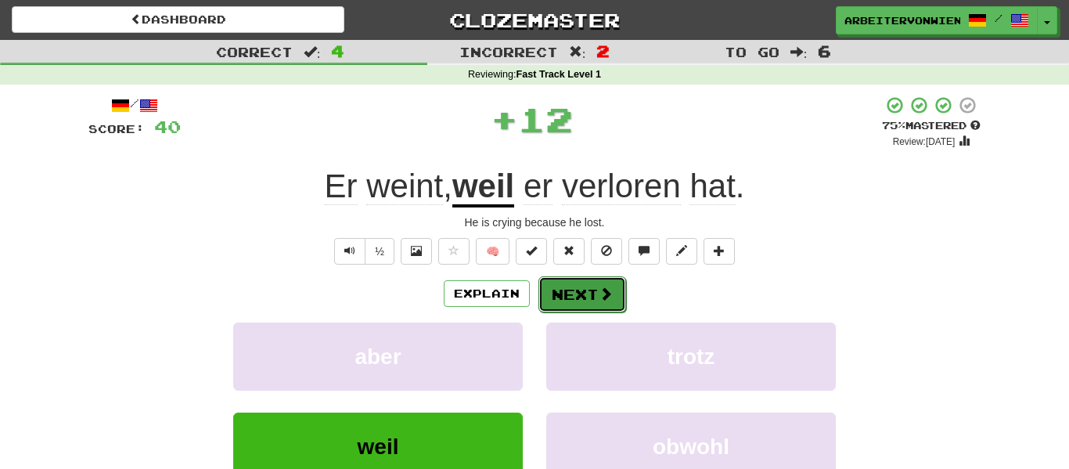
click at [563, 304] on button "Next" at bounding box center [582, 294] width 88 height 36
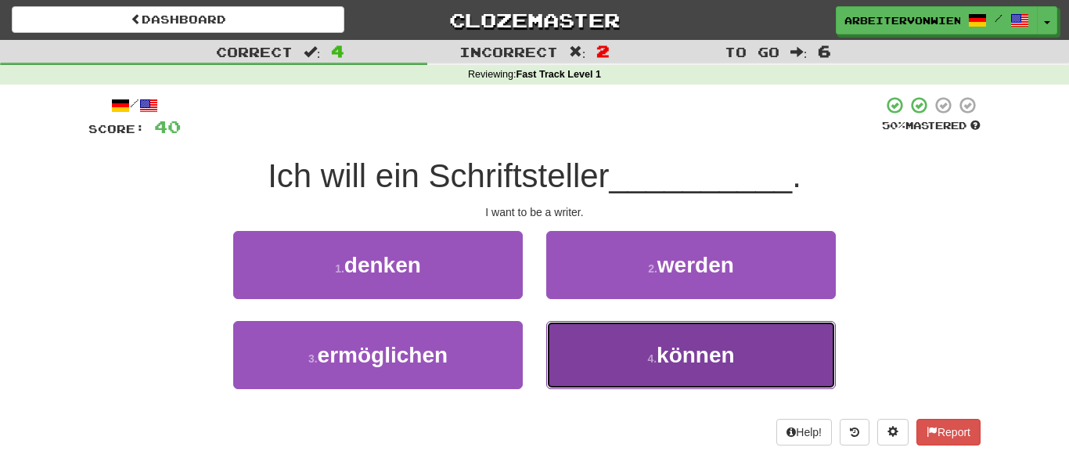
click at [584, 340] on button "4 . können" at bounding box center [691, 355] width 290 height 68
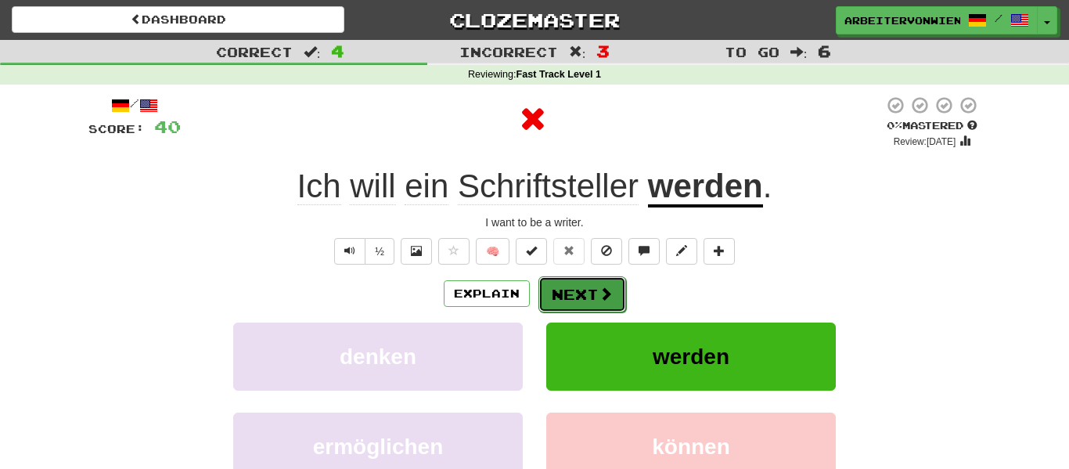
click at [568, 303] on button "Next" at bounding box center [582, 294] width 88 height 36
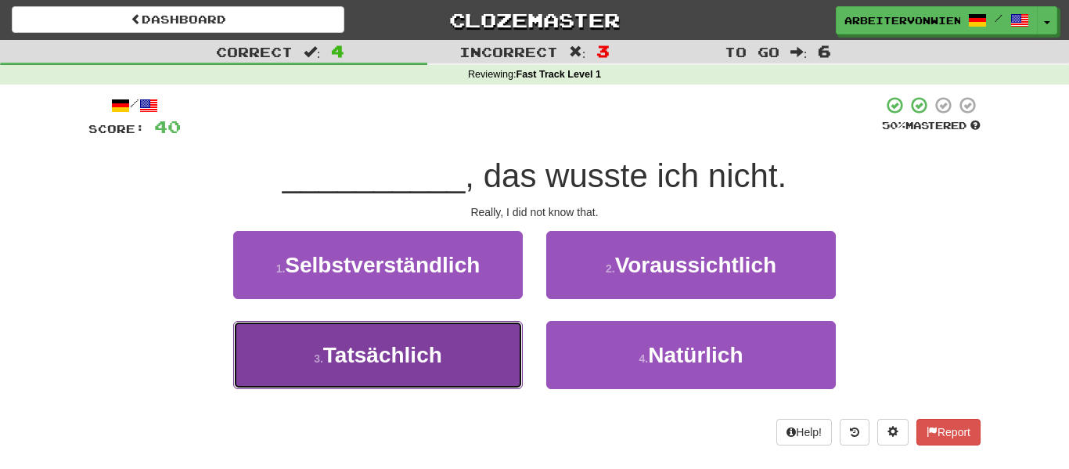
click at [495, 333] on button "3 . Tatsächlich" at bounding box center [378, 355] width 290 height 68
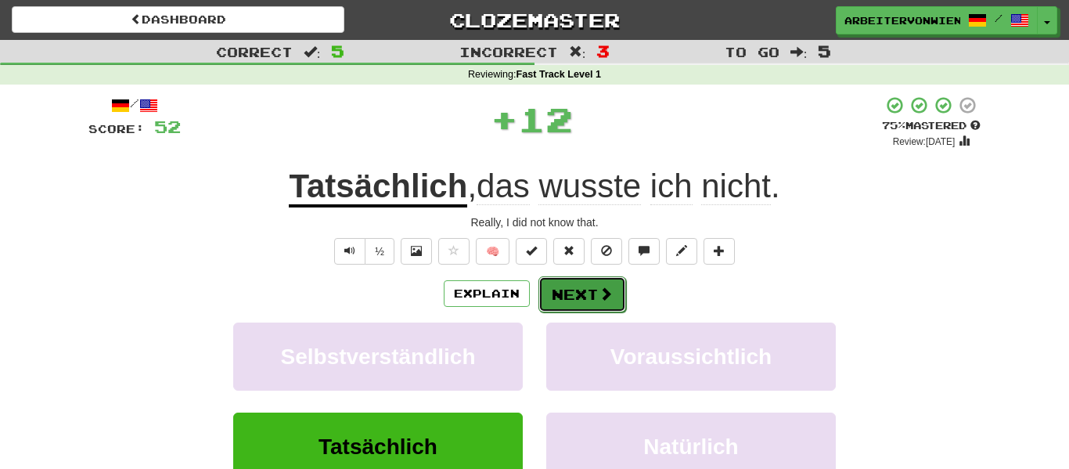
click at [566, 291] on button "Next" at bounding box center [582, 294] width 88 height 36
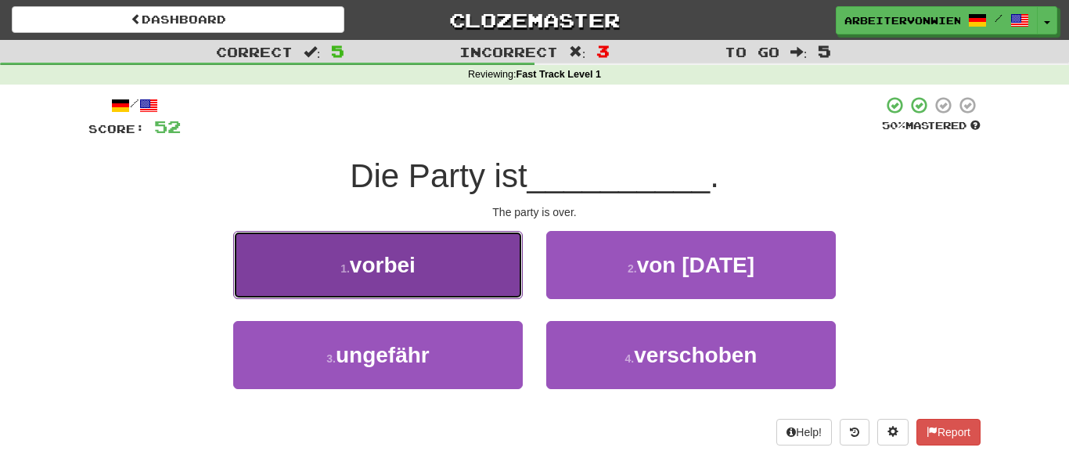
click at [499, 293] on button "1 . vorbei" at bounding box center [378, 265] width 290 height 68
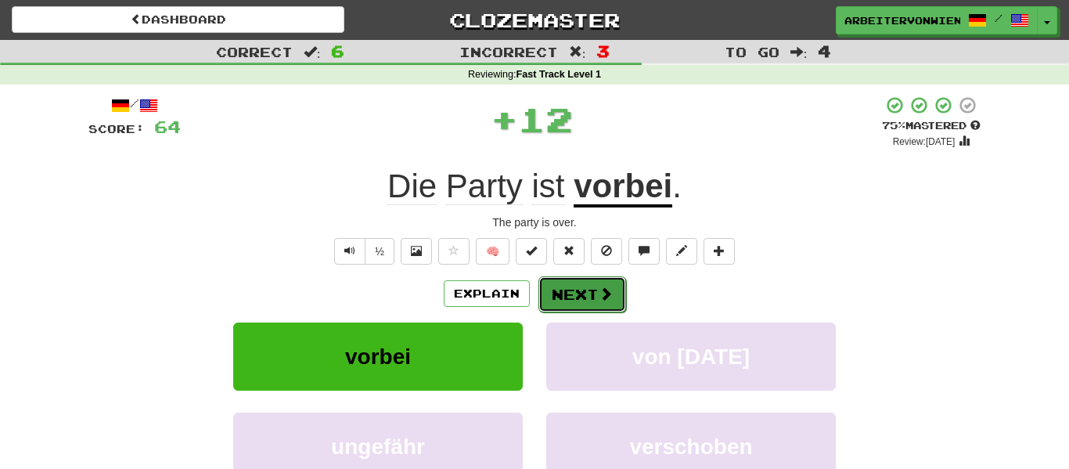
click at [558, 294] on button "Next" at bounding box center [582, 294] width 88 height 36
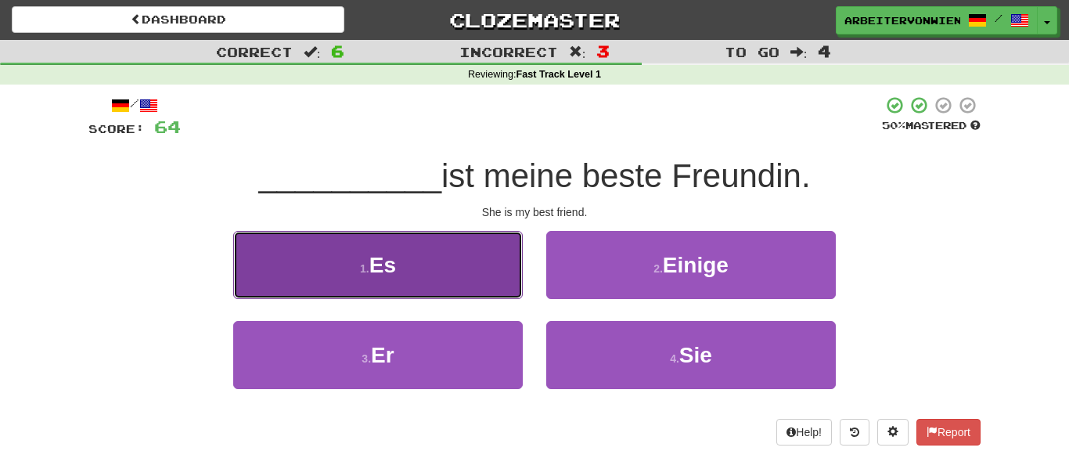
click at [491, 278] on button "1 . Es" at bounding box center [378, 265] width 290 height 68
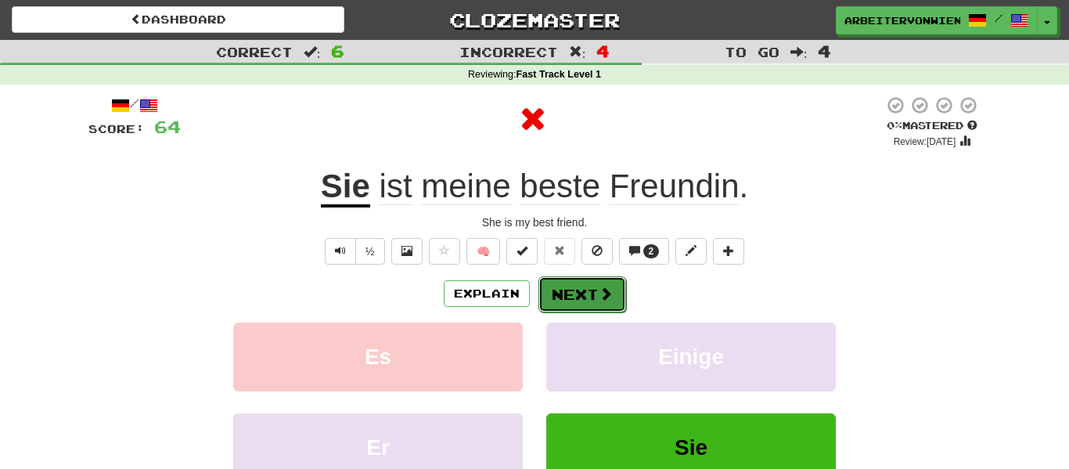
click at [562, 287] on button "Next" at bounding box center [582, 294] width 88 height 36
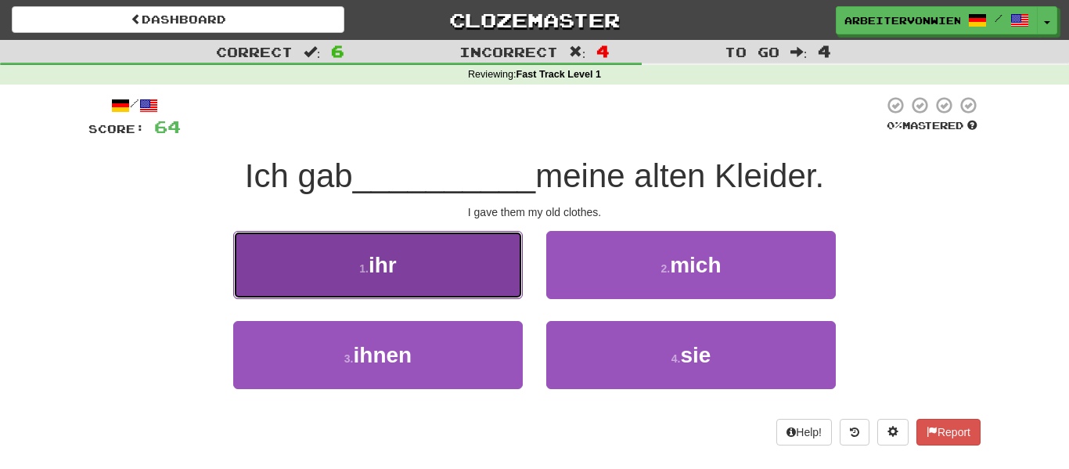
click at [506, 296] on button "1 . ihr" at bounding box center [378, 265] width 290 height 68
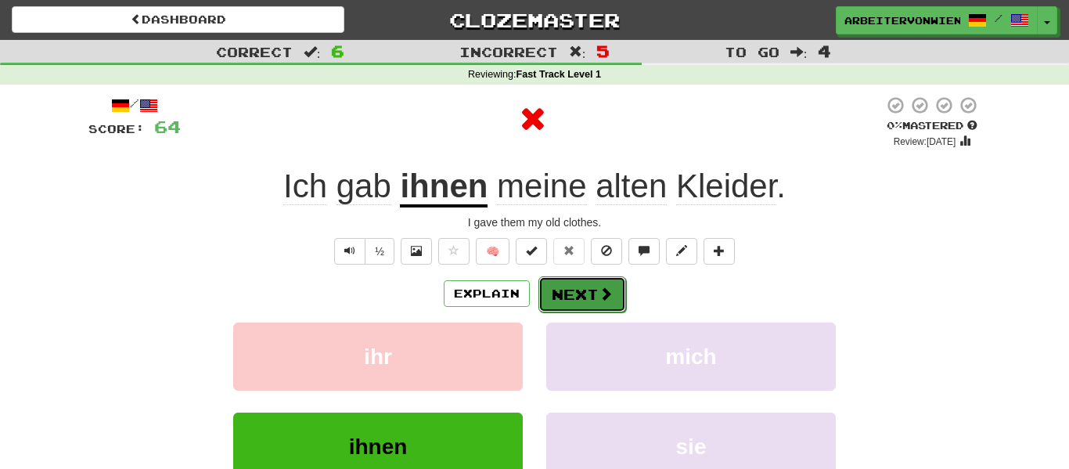
click at [578, 292] on button "Next" at bounding box center [582, 294] width 88 height 36
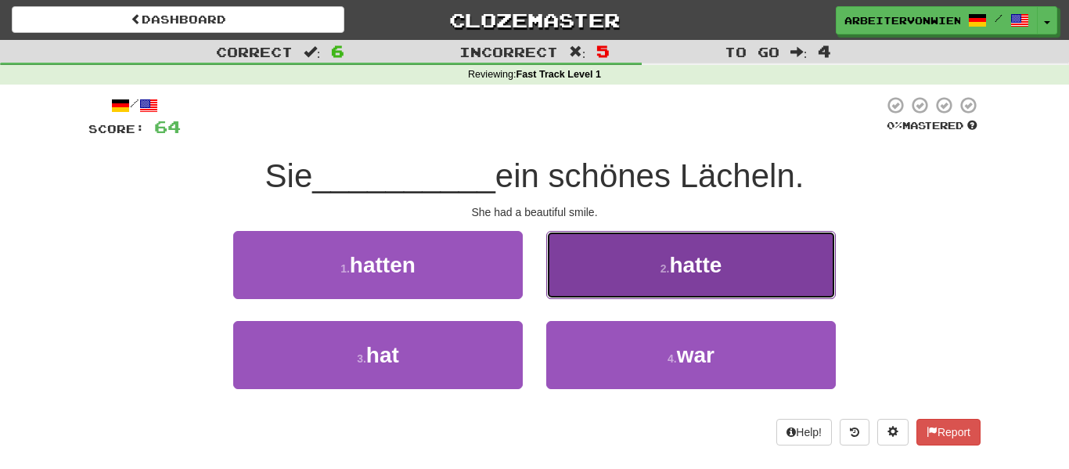
click at [588, 274] on button "2 . hatte" at bounding box center [691, 265] width 290 height 68
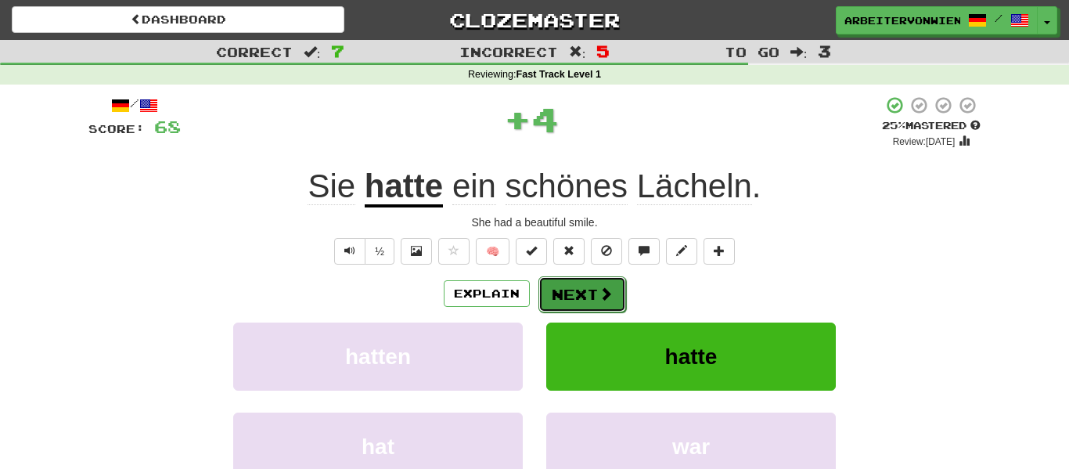
click at [584, 283] on button "Next" at bounding box center [582, 294] width 88 height 36
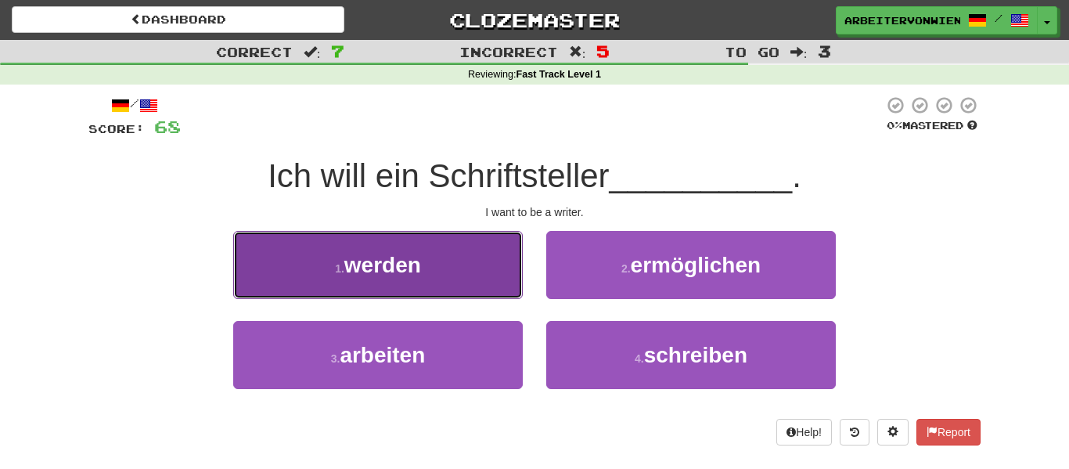
click at [517, 280] on button "1 . werden" at bounding box center [378, 265] width 290 height 68
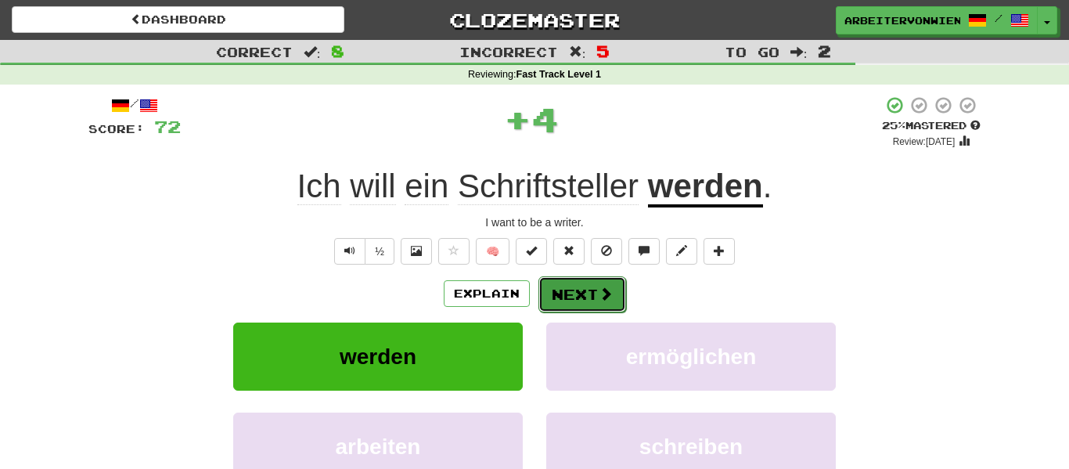
click at [599, 282] on button "Next" at bounding box center [582, 294] width 88 height 36
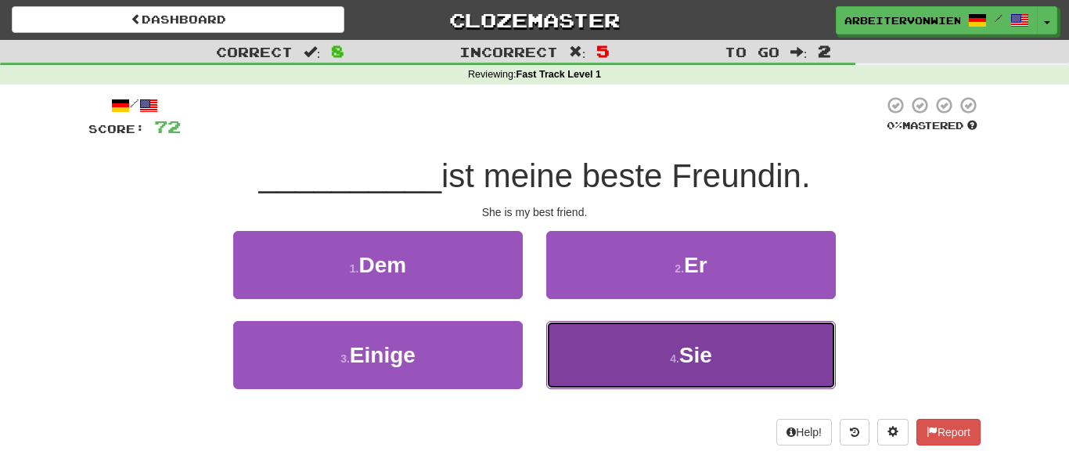
click at [576, 354] on button "4 . Sie" at bounding box center [691, 355] width 290 height 68
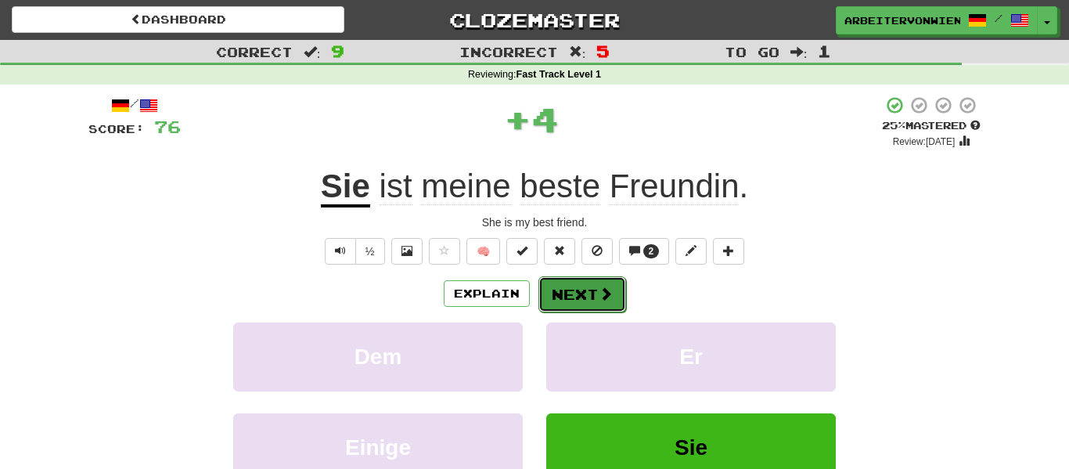
click at [571, 286] on button "Next" at bounding box center [582, 294] width 88 height 36
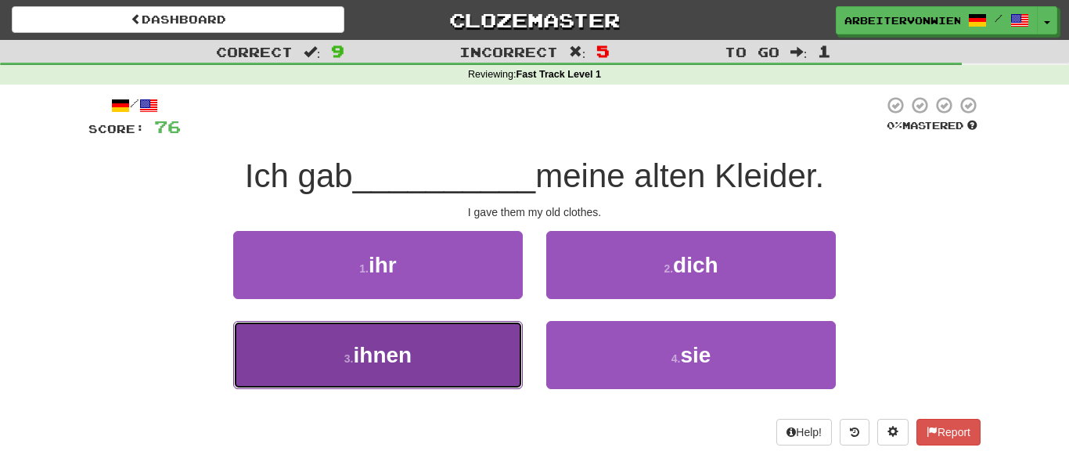
click at [494, 348] on button "3 . ihnen" at bounding box center [378, 355] width 290 height 68
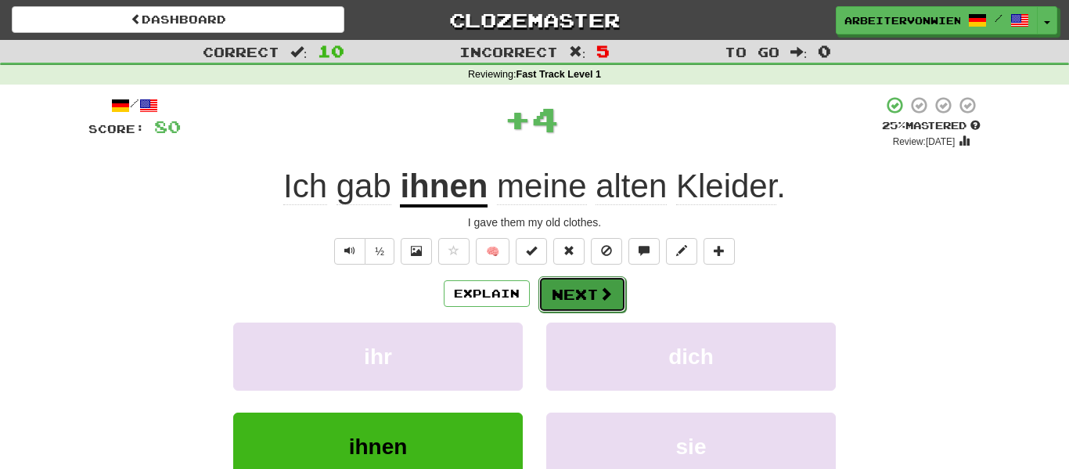
click at [585, 297] on button "Next" at bounding box center [582, 294] width 88 height 36
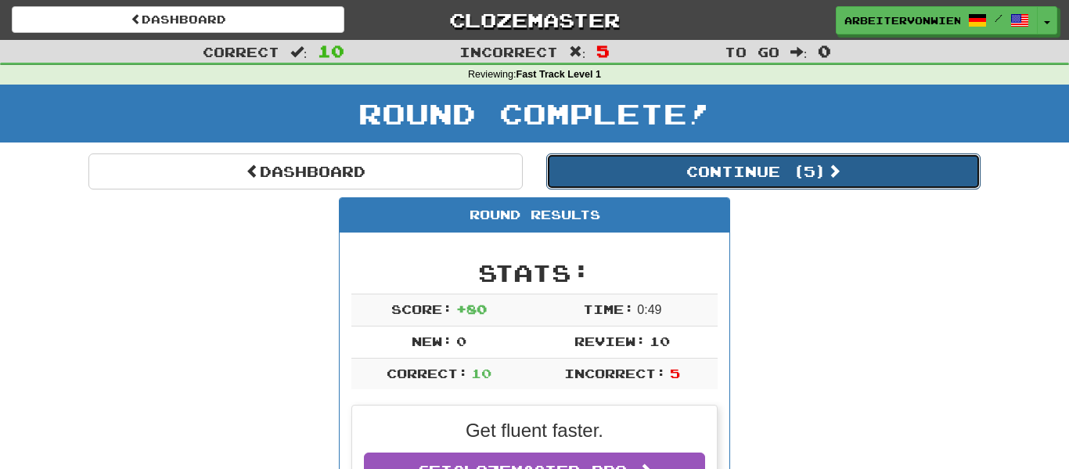
click at [653, 180] on button "Continue ( 5 )" at bounding box center [763, 171] width 434 height 36
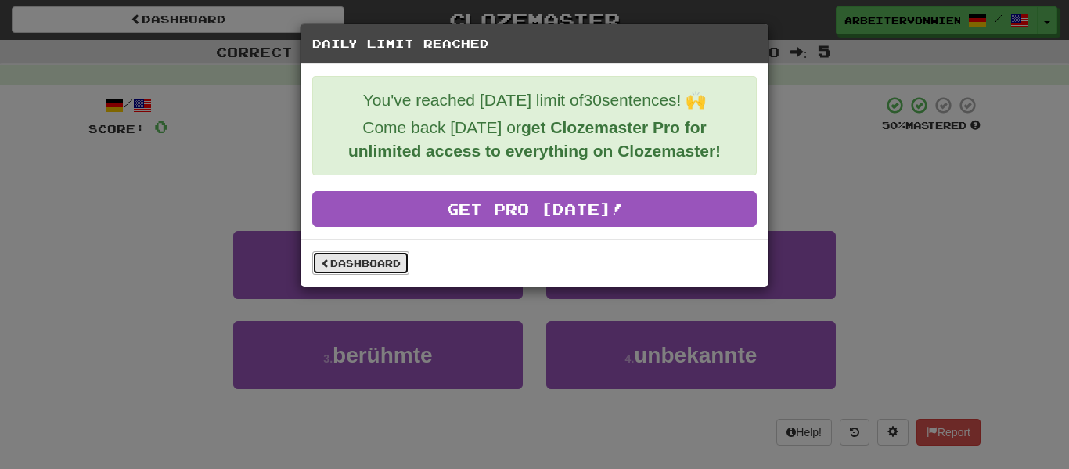
click at [388, 269] on link "Dashboard" at bounding box center [360, 262] width 97 height 23
